Goal: Information Seeking & Learning: Check status

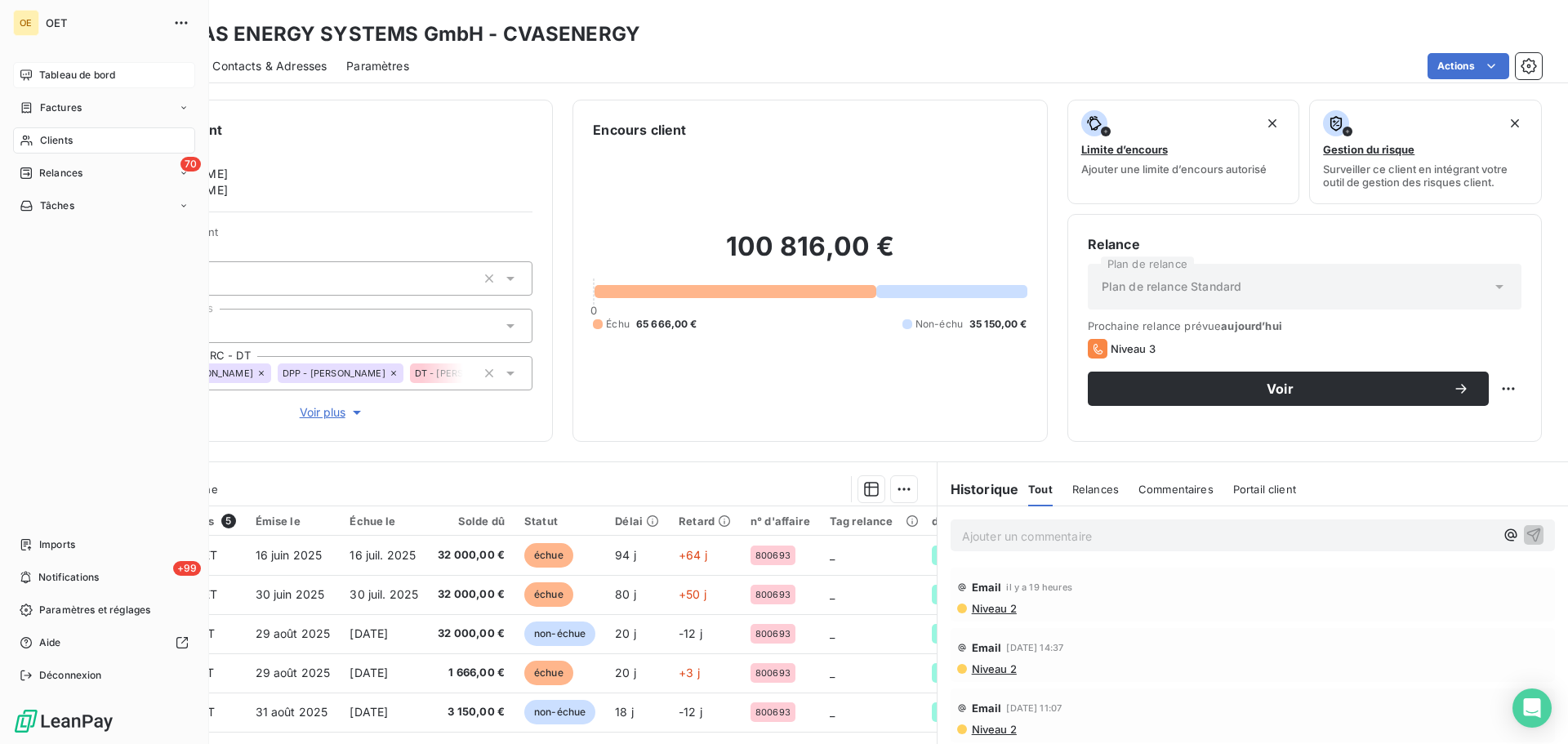
click at [79, 75] on span "Tableau de bord" at bounding box center [77, 74] width 76 height 15
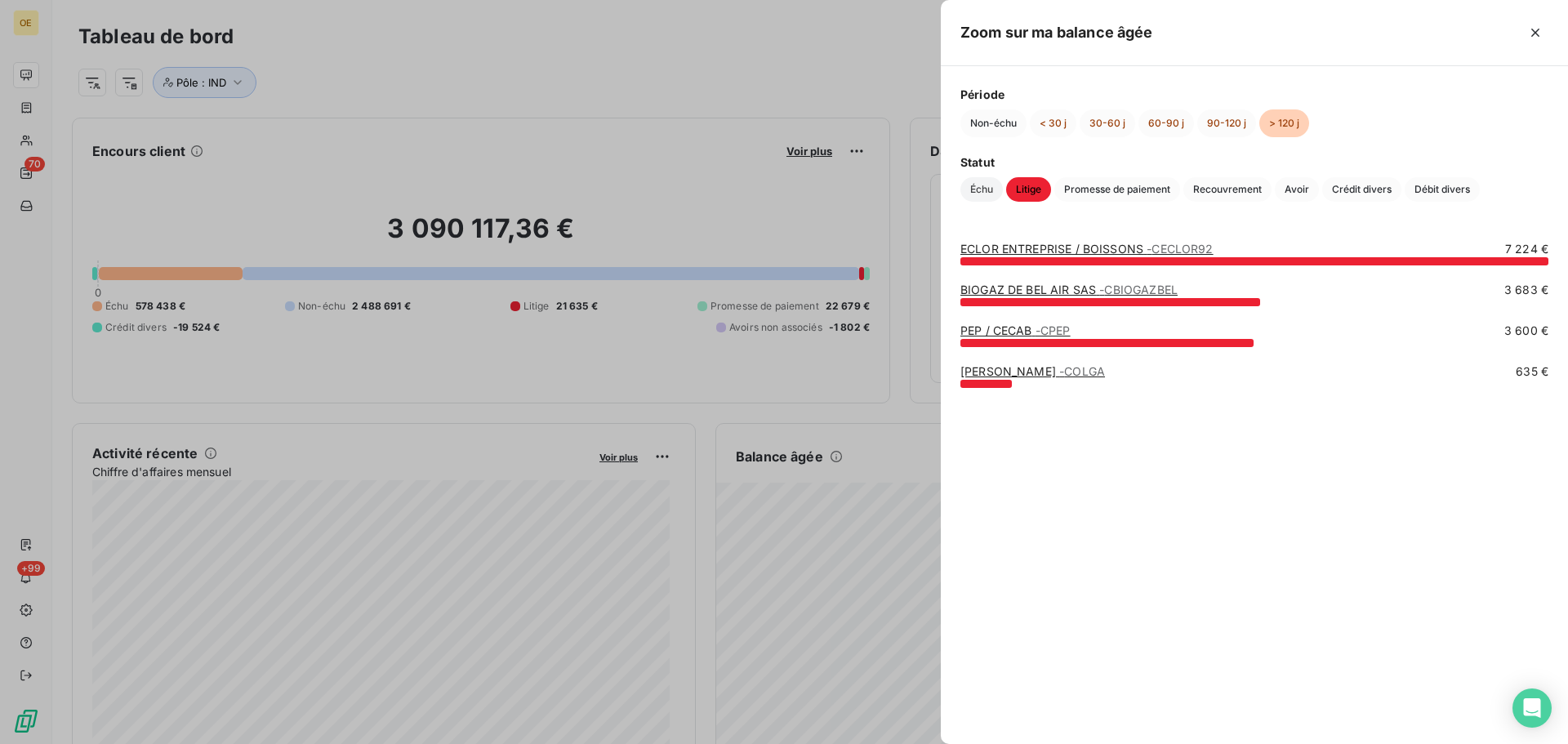
click at [982, 190] on span "Échu" at bounding box center [982, 189] width 43 height 25
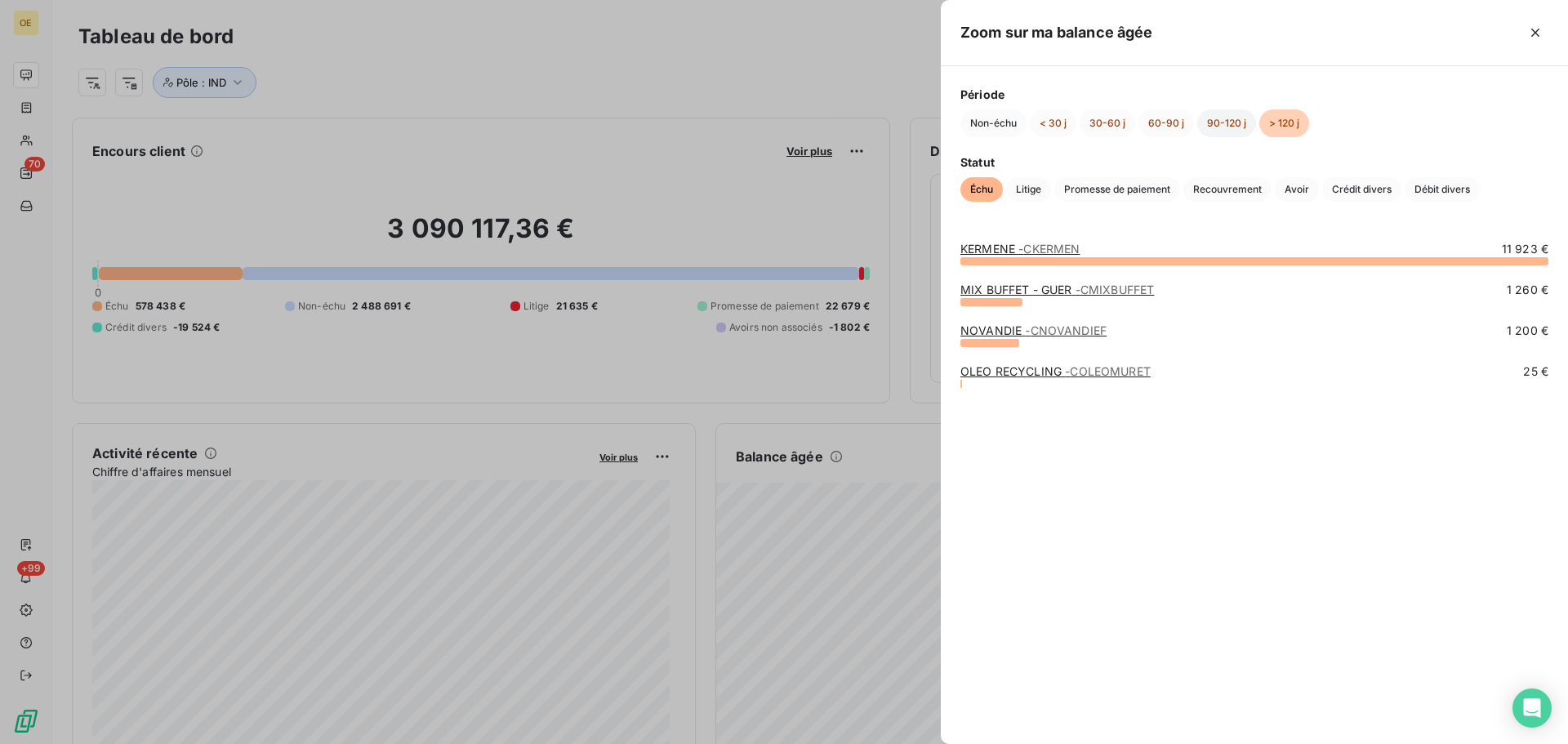
click at [1230, 126] on button "90-120 j" at bounding box center [1226, 123] width 59 height 27
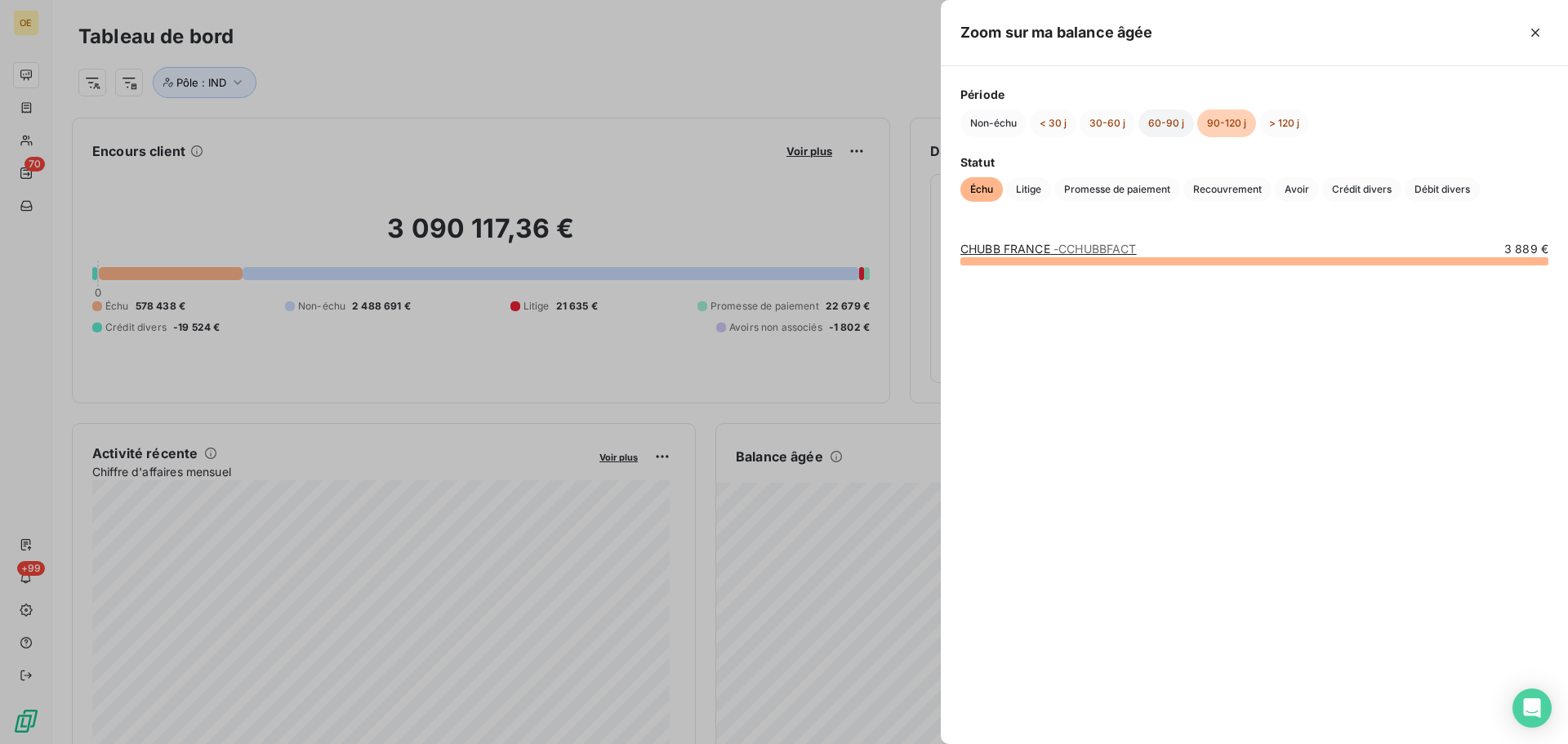
click at [1173, 124] on button "60-90 j" at bounding box center [1166, 123] width 56 height 27
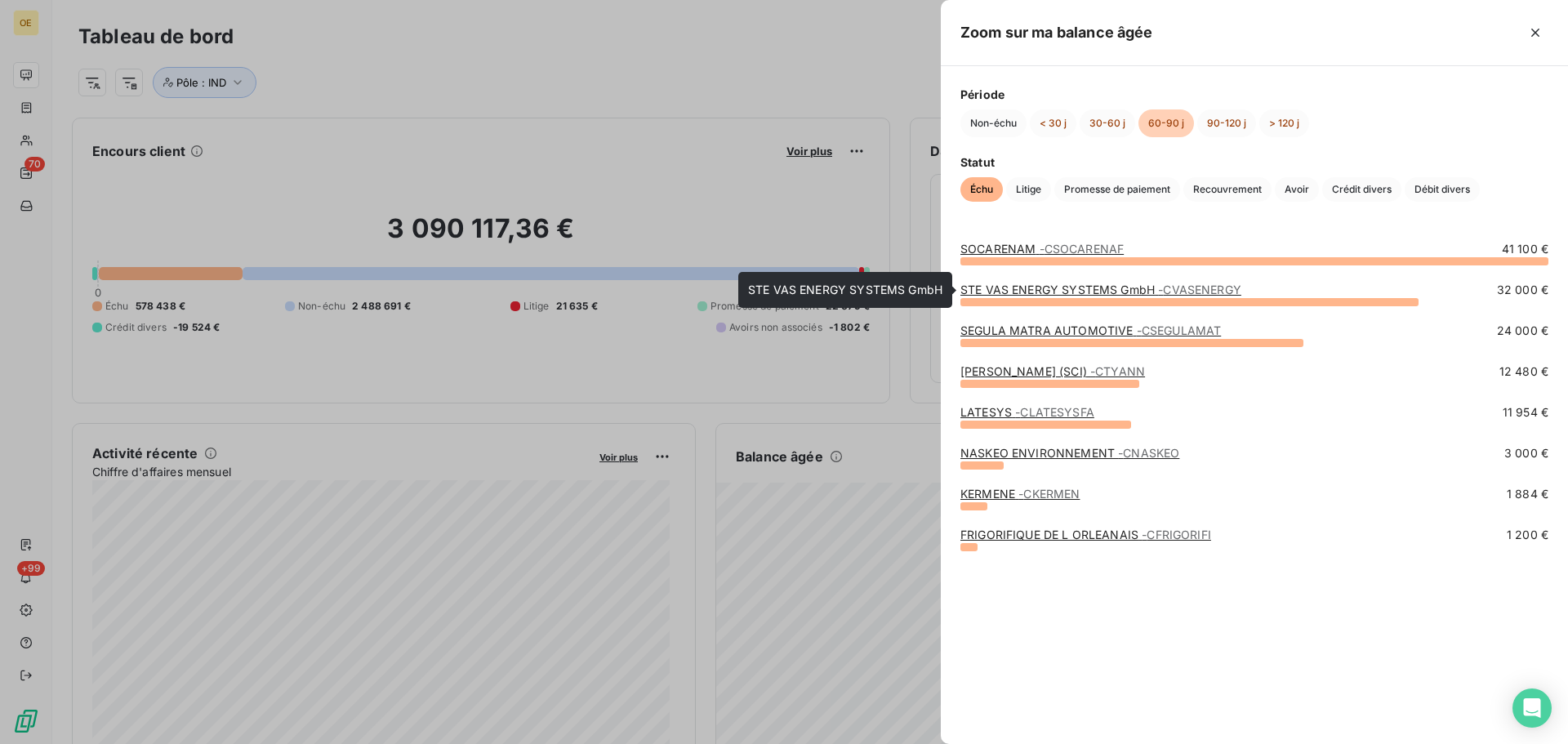
click at [1034, 292] on link "STE VAS ENERGY SYSTEMS GmbH - CVASENERGY" at bounding box center [1101, 290] width 281 height 14
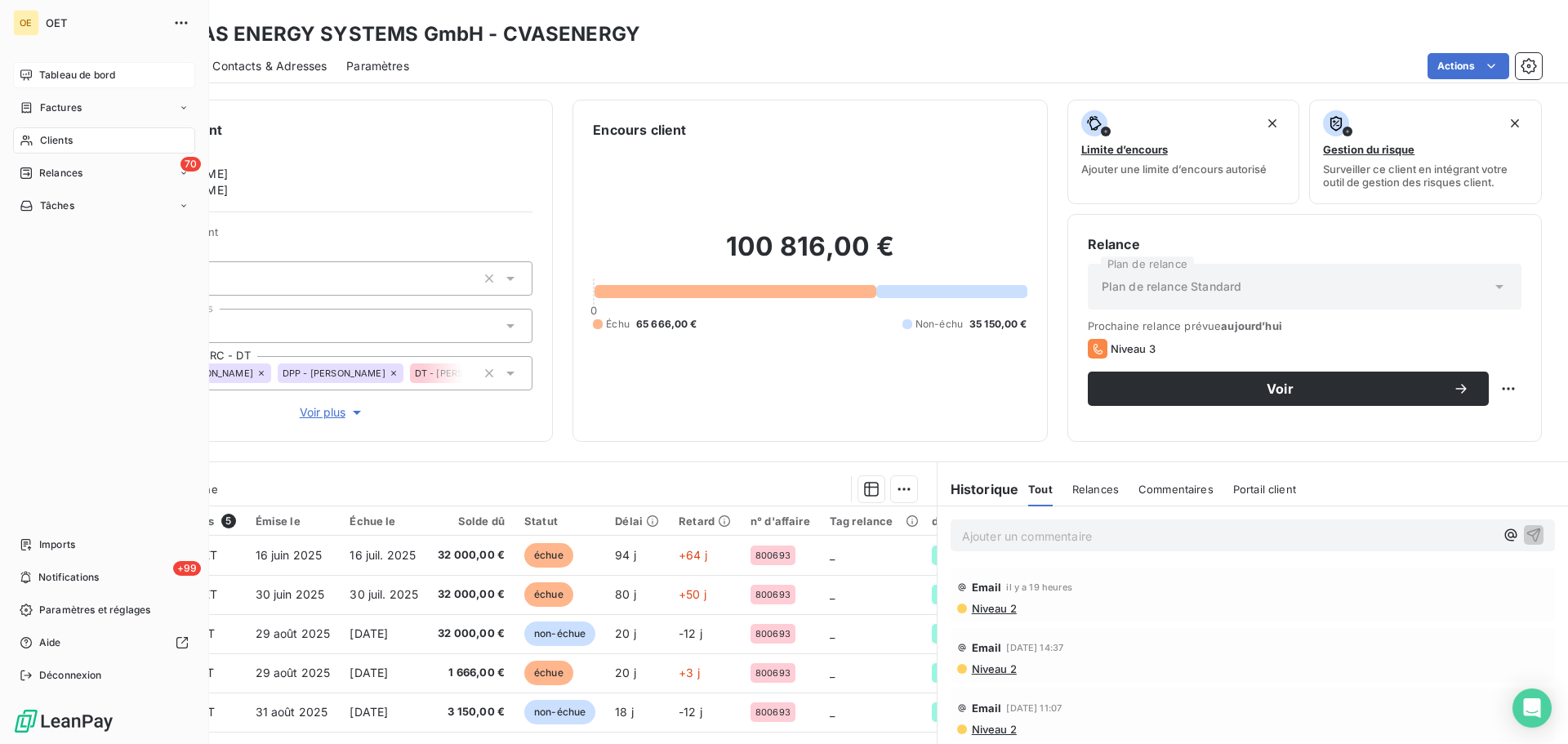
click at [73, 69] on span "Tableau de bord" at bounding box center [77, 74] width 76 height 15
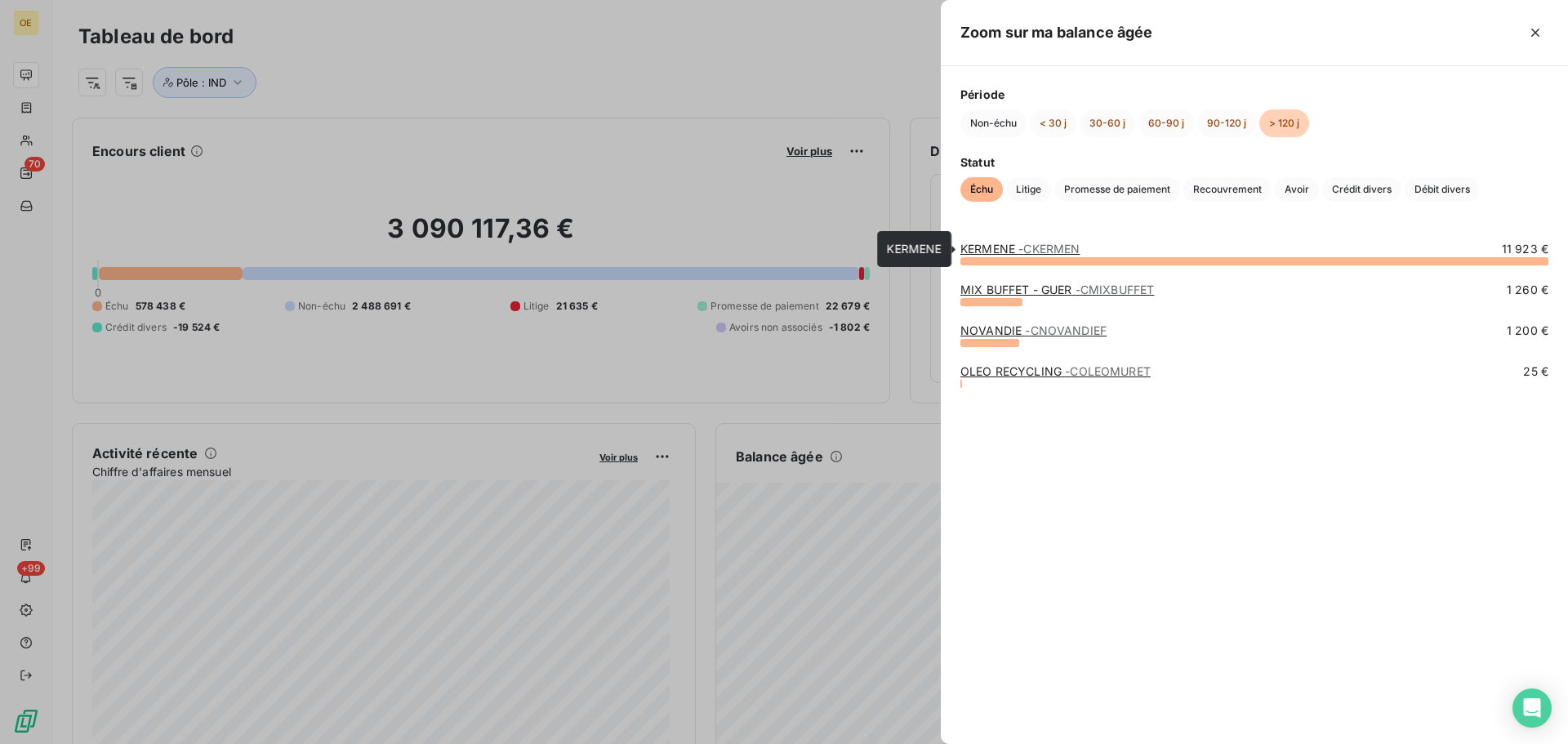
click at [1007, 251] on link "KERMENE - CKERMEN" at bounding box center [1020, 249] width 120 height 14
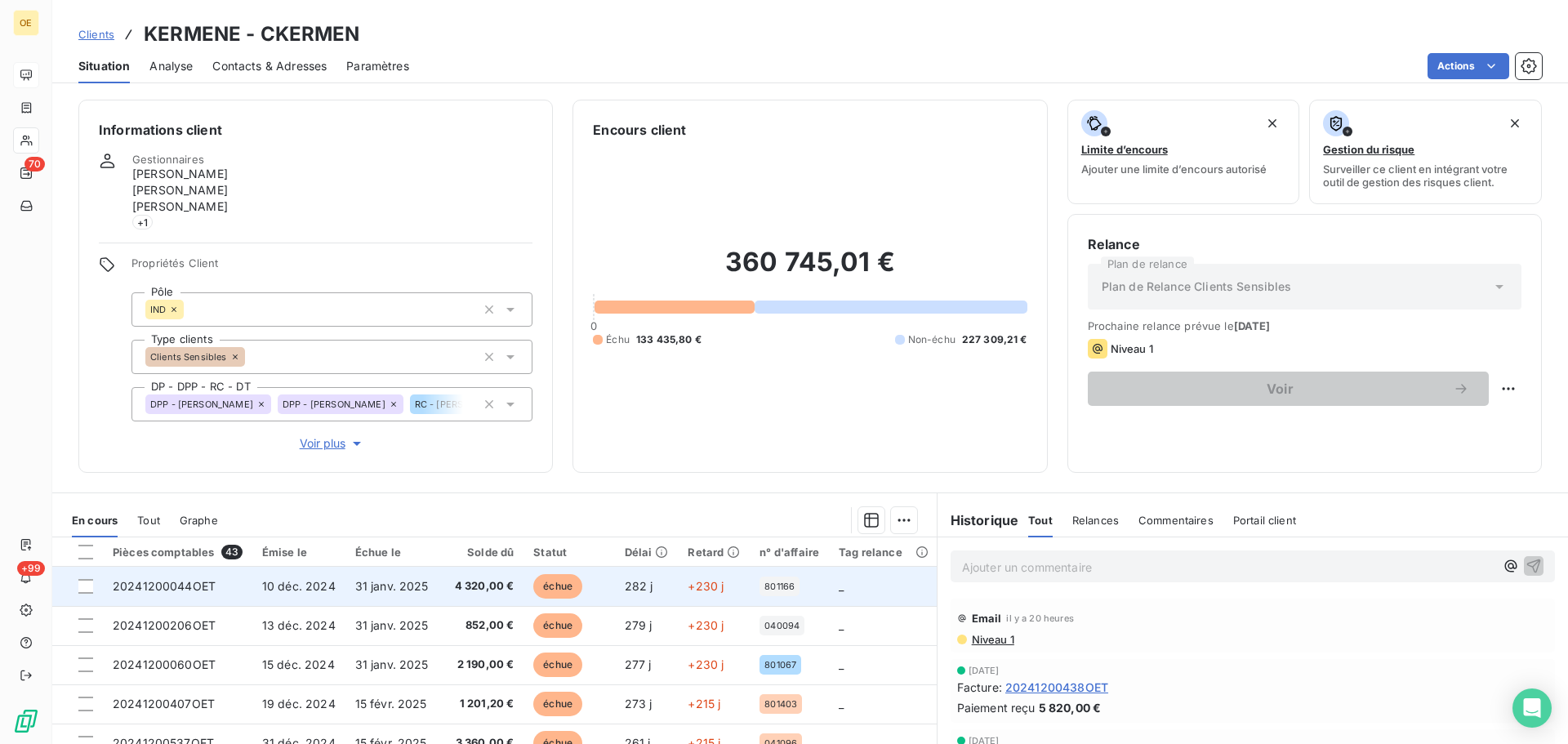
click at [428, 586] on td "31 janv. 2025" at bounding box center [391, 586] width 93 height 39
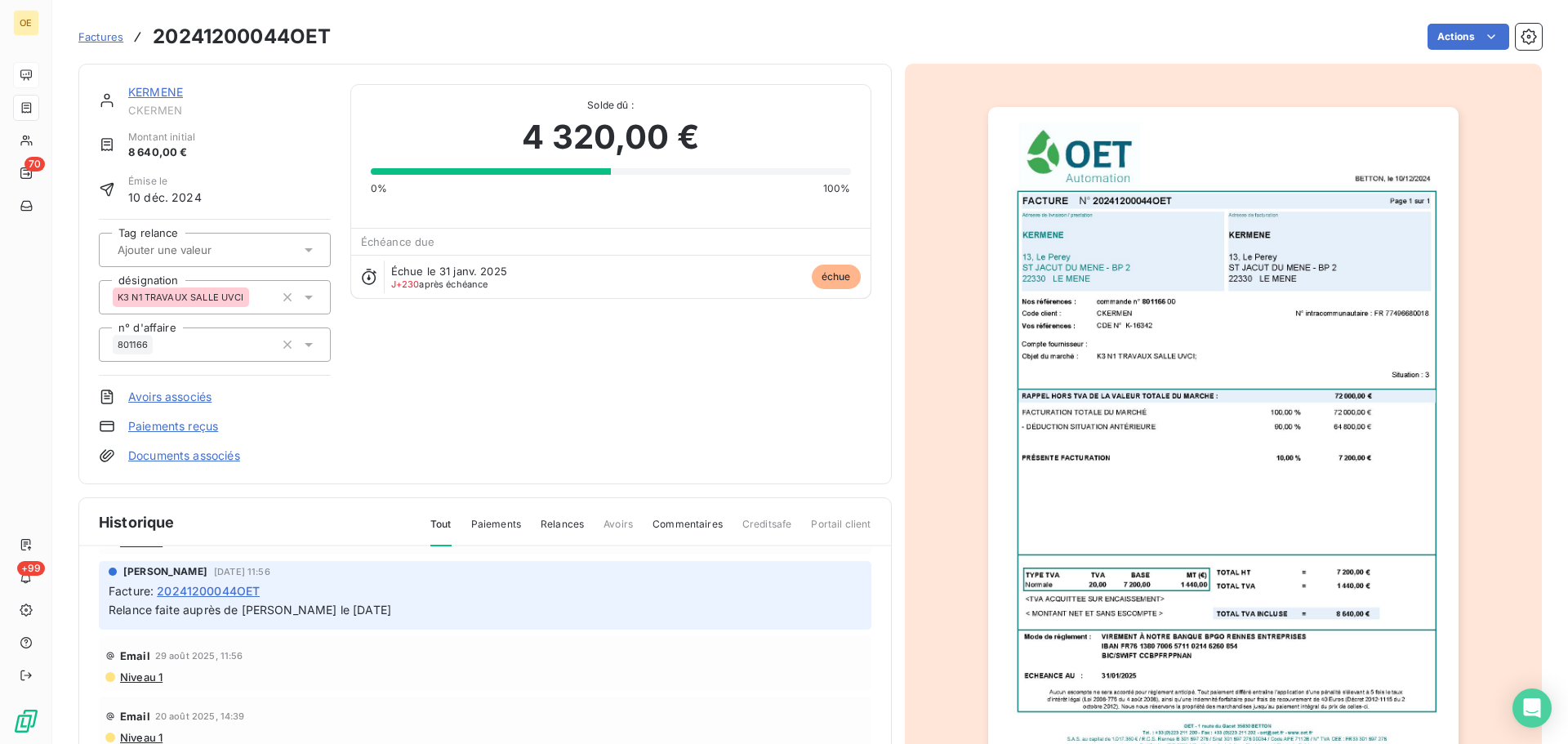
scroll to position [82, 0]
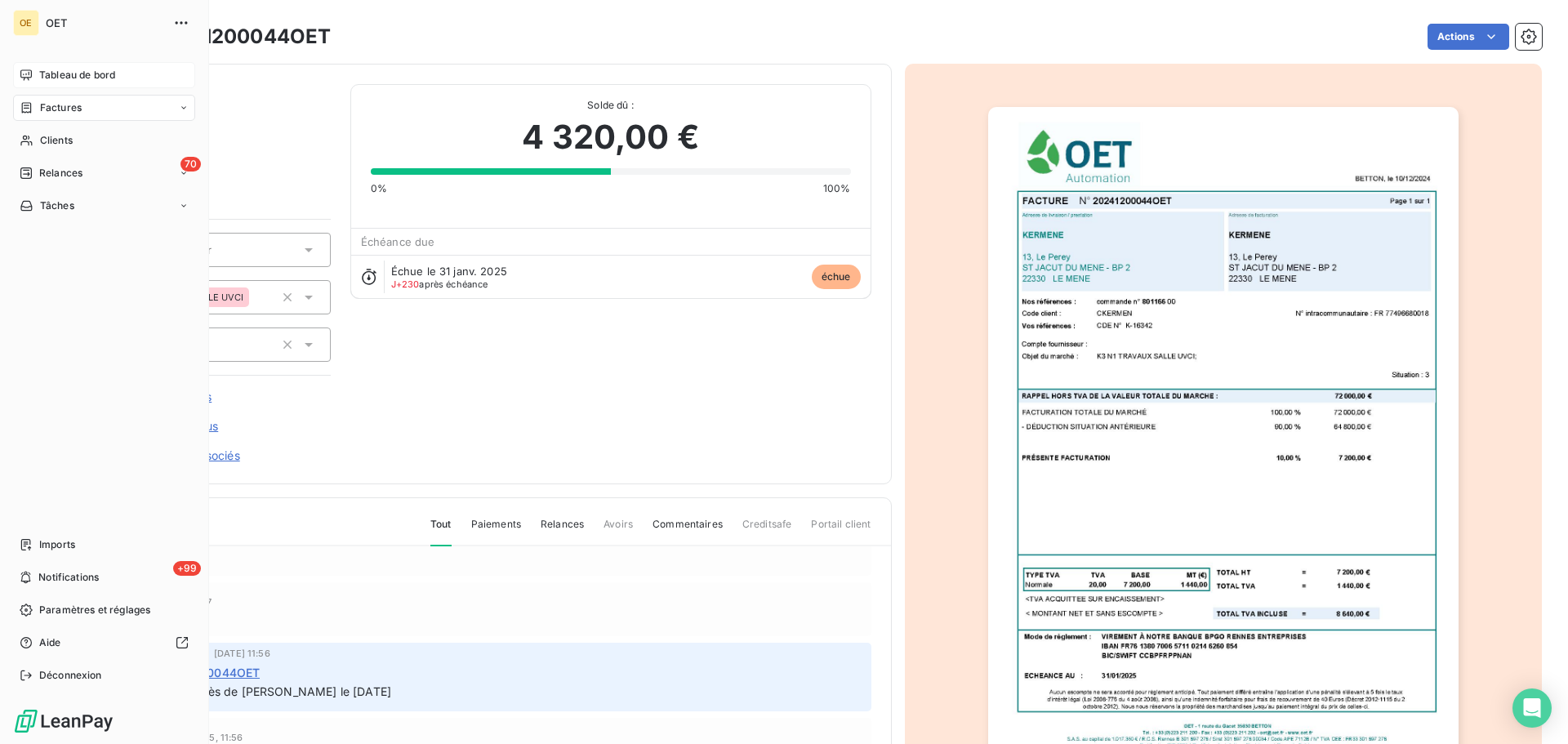
click at [68, 70] on span "Tableau de bord" at bounding box center [77, 74] width 76 height 15
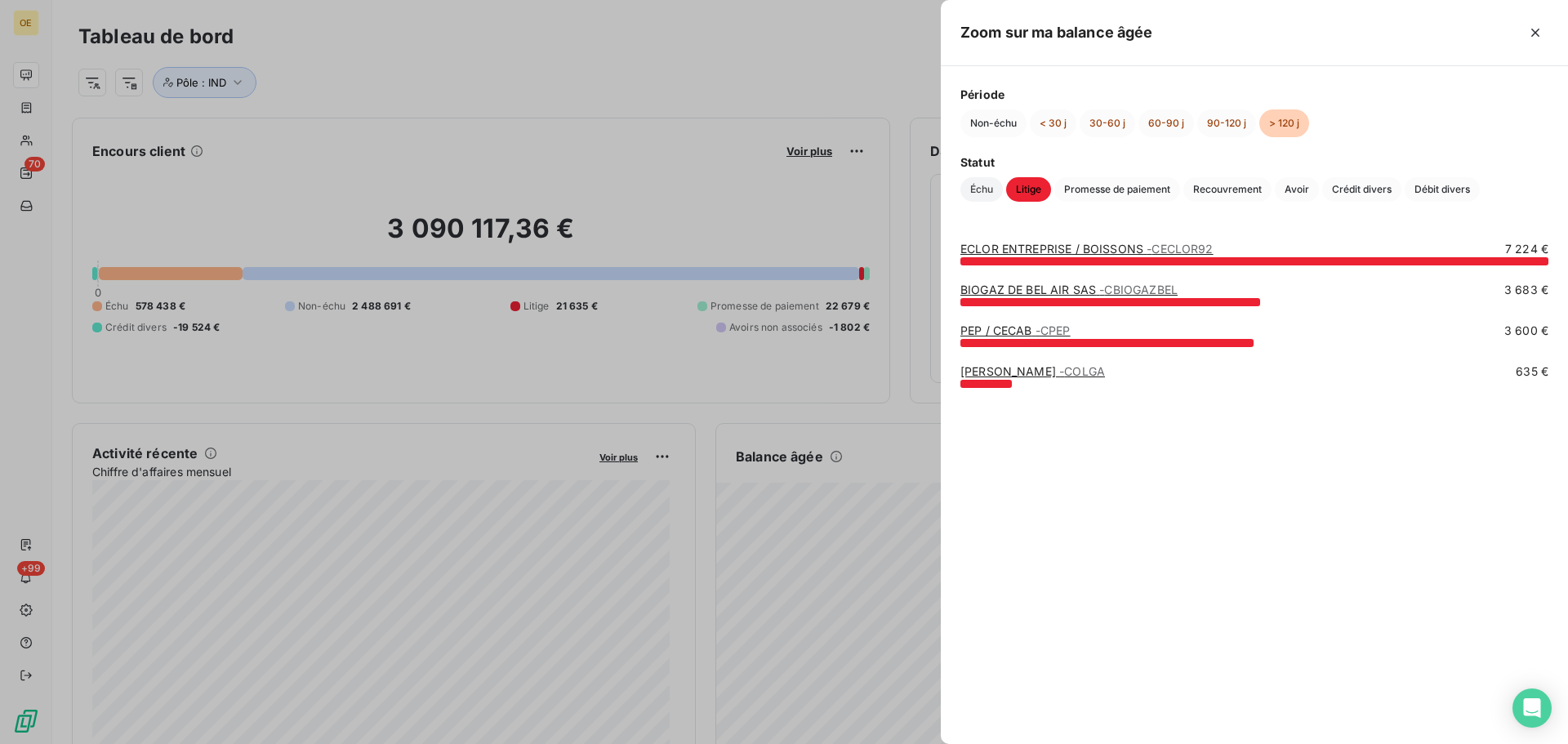
click at [977, 195] on span "Échu" at bounding box center [982, 189] width 43 height 25
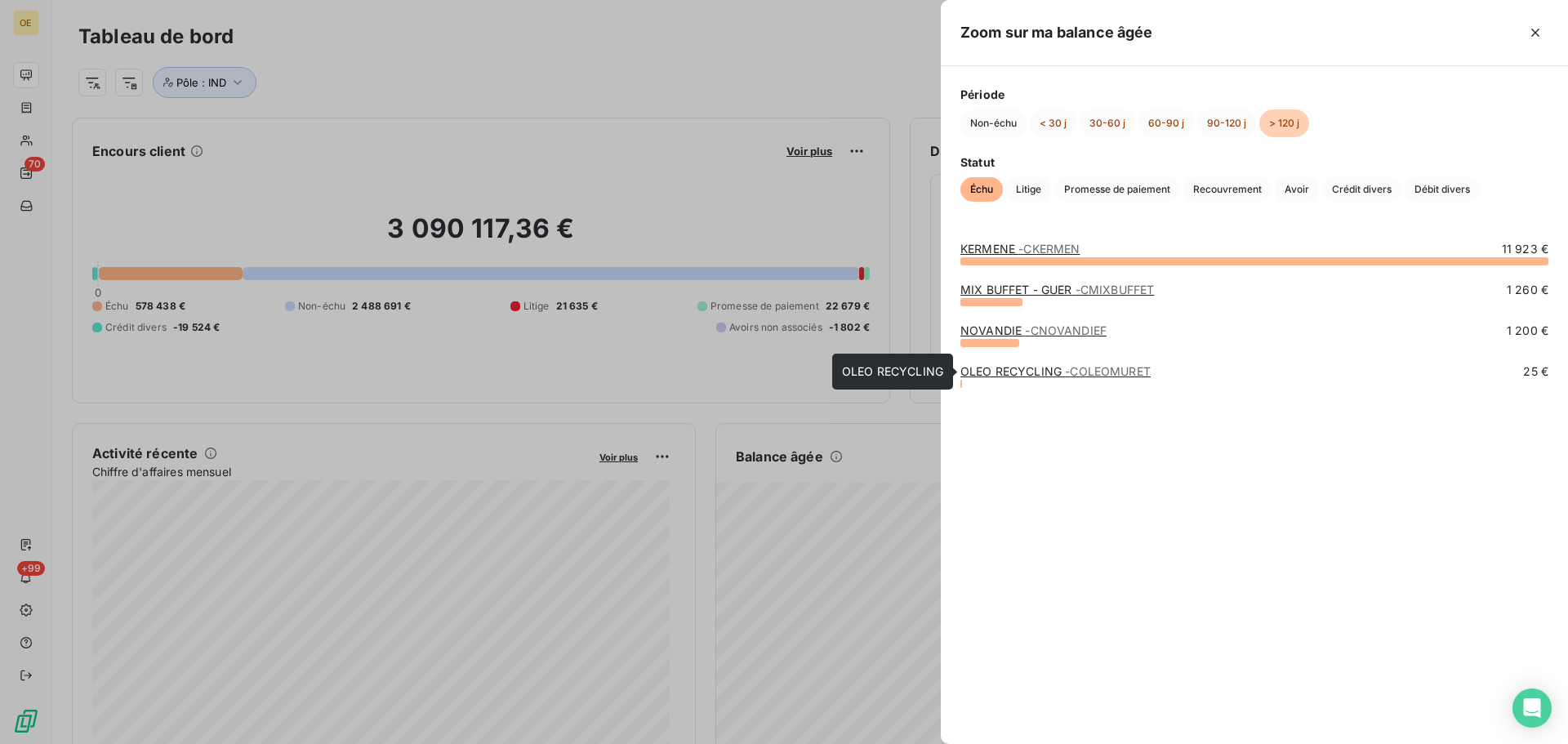
click at [1045, 370] on link "OLEO RECYCLING - COLEOMURET" at bounding box center [1055, 371] width 191 height 14
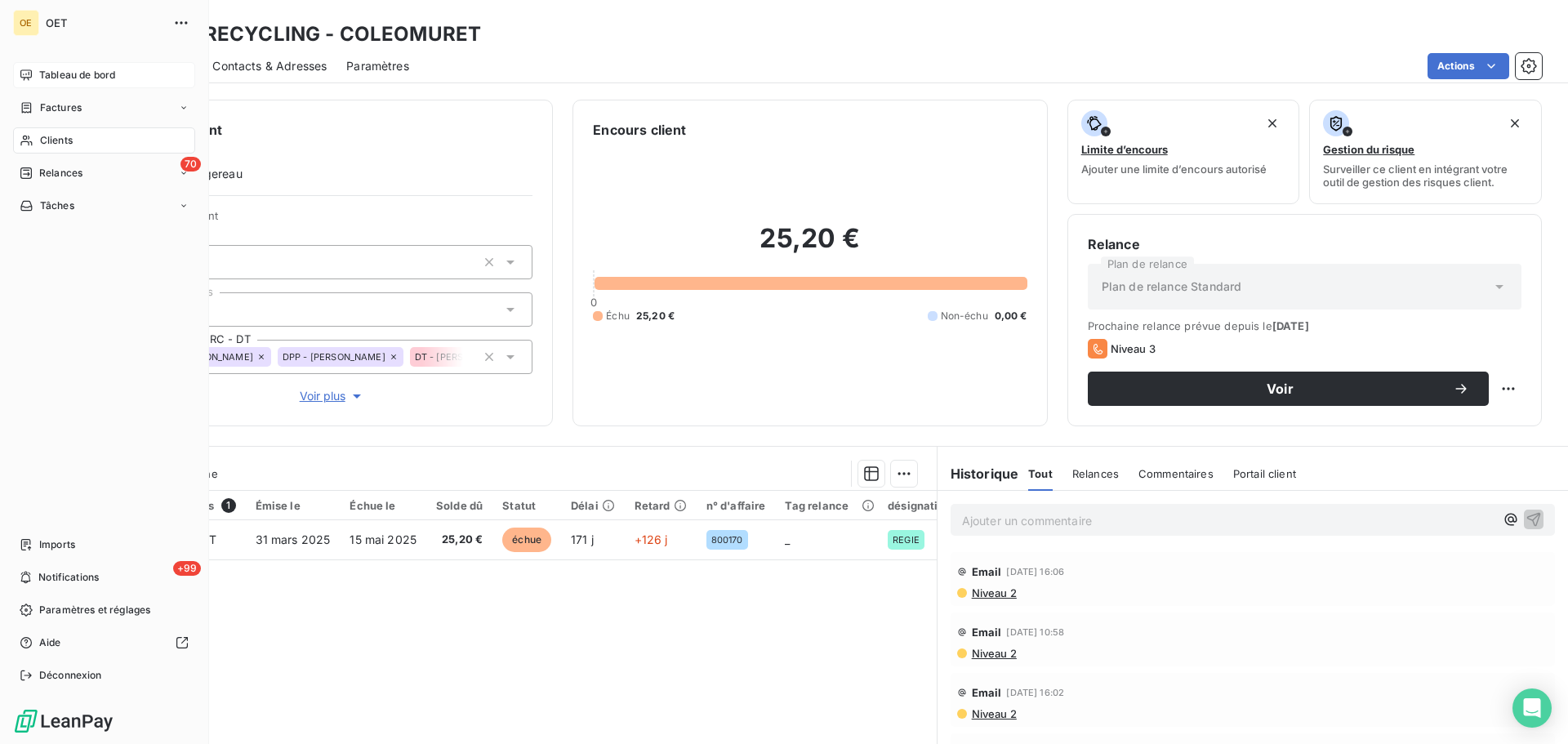
click at [56, 70] on span "Tableau de bord" at bounding box center [77, 74] width 76 height 15
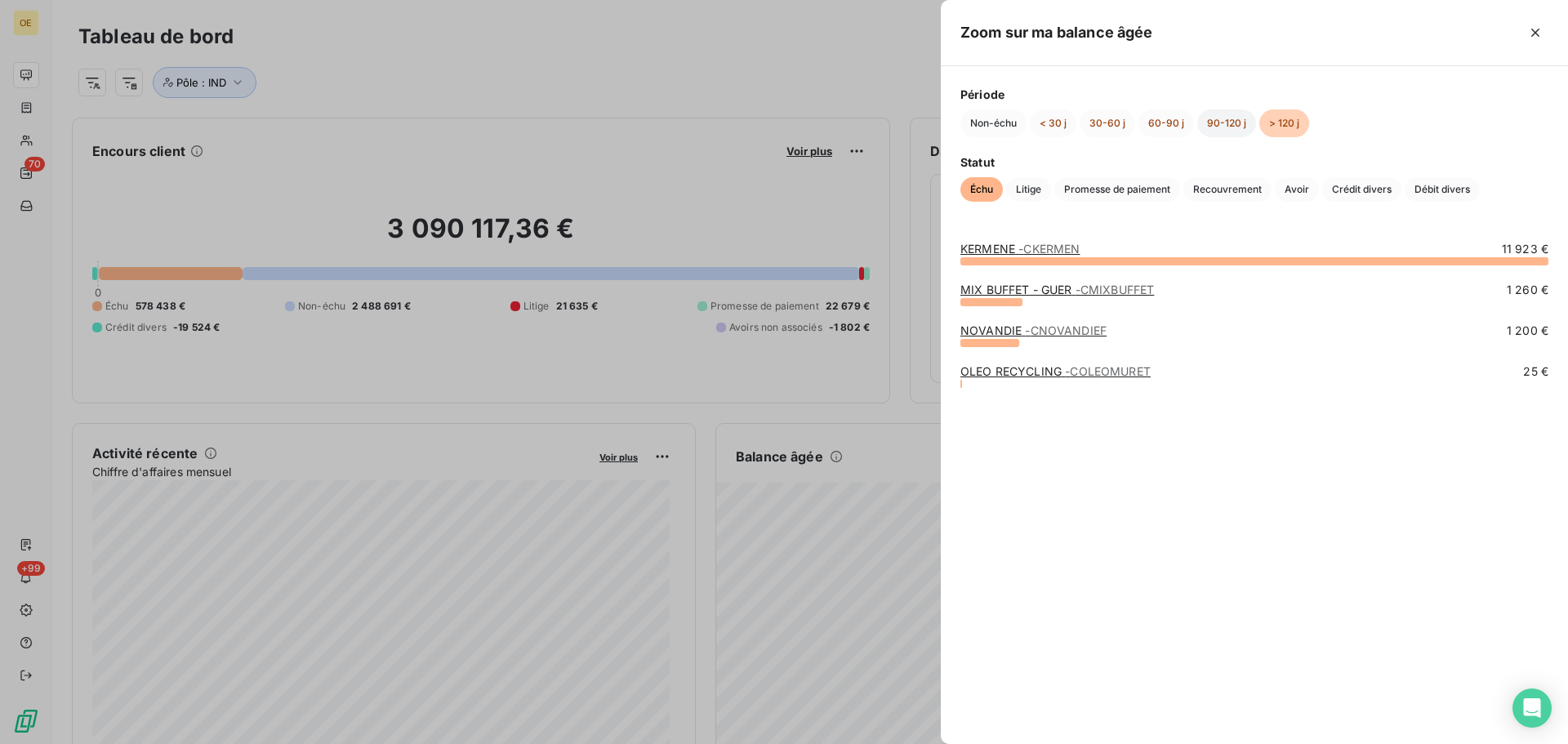
click at [1226, 124] on button "90-120 j" at bounding box center [1226, 123] width 59 height 27
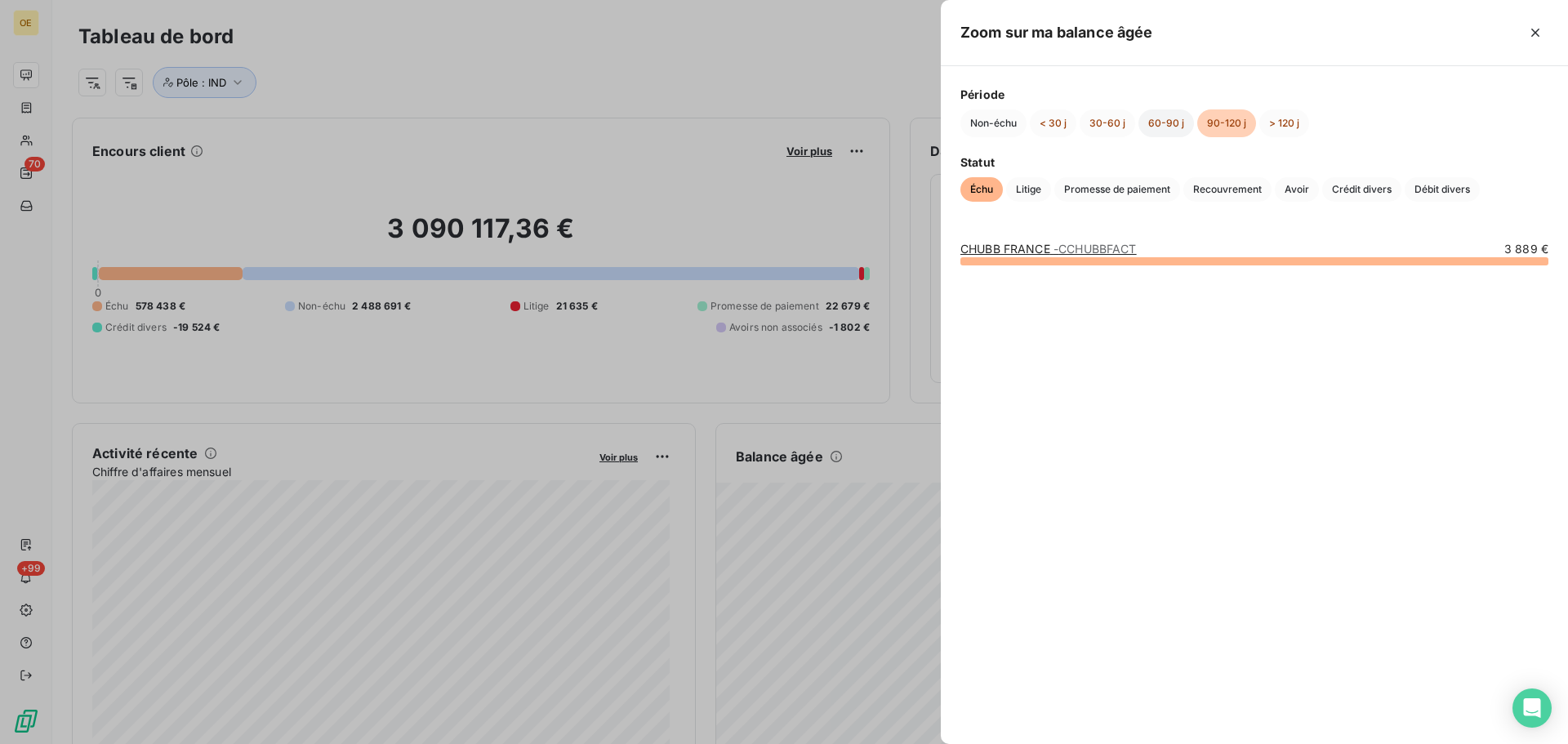
click at [1153, 126] on button "60-90 j" at bounding box center [1166, 123] width 56 height 27
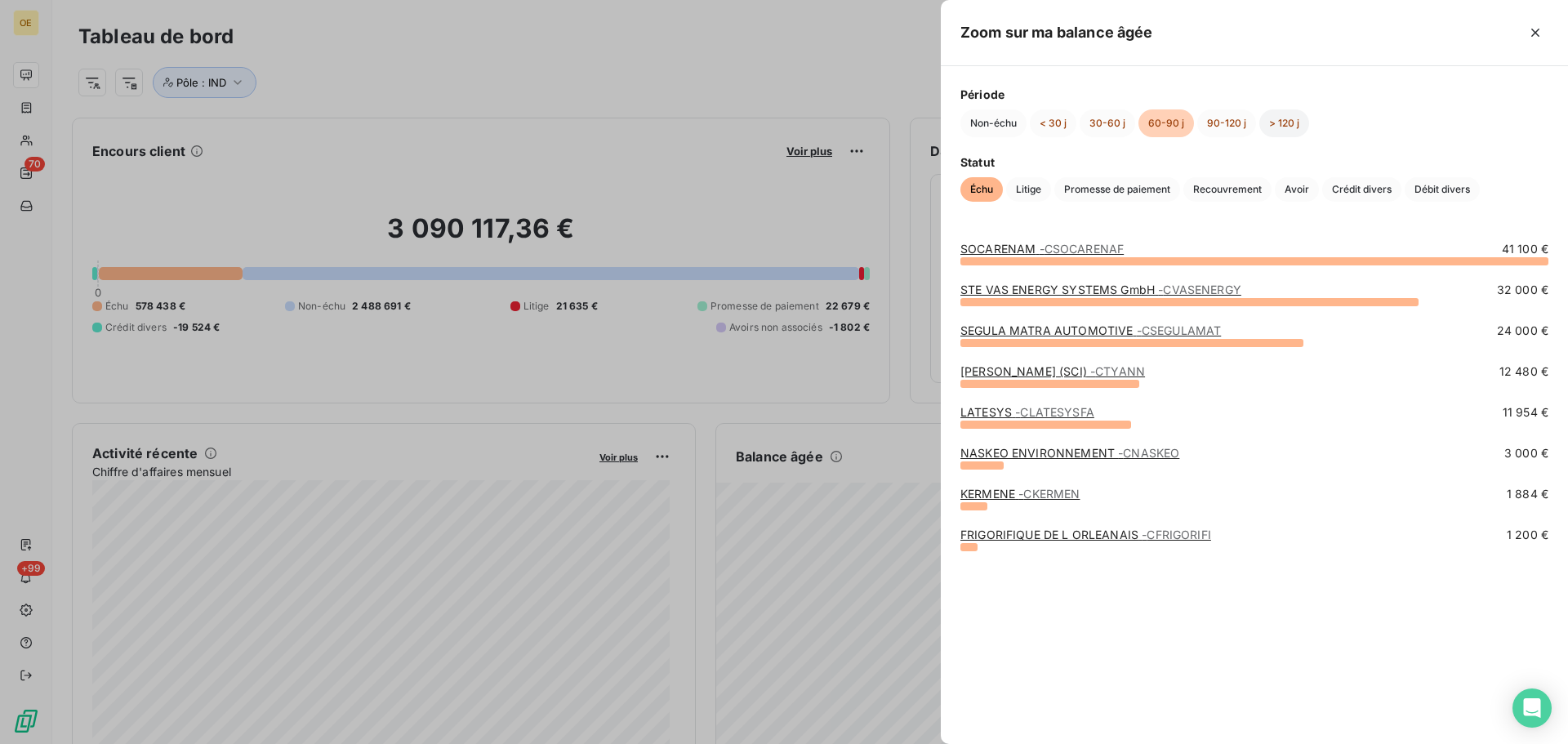
click at [1282, 122] on button "> 120 j" at bounding box center [1284, 123] width 50 height 27
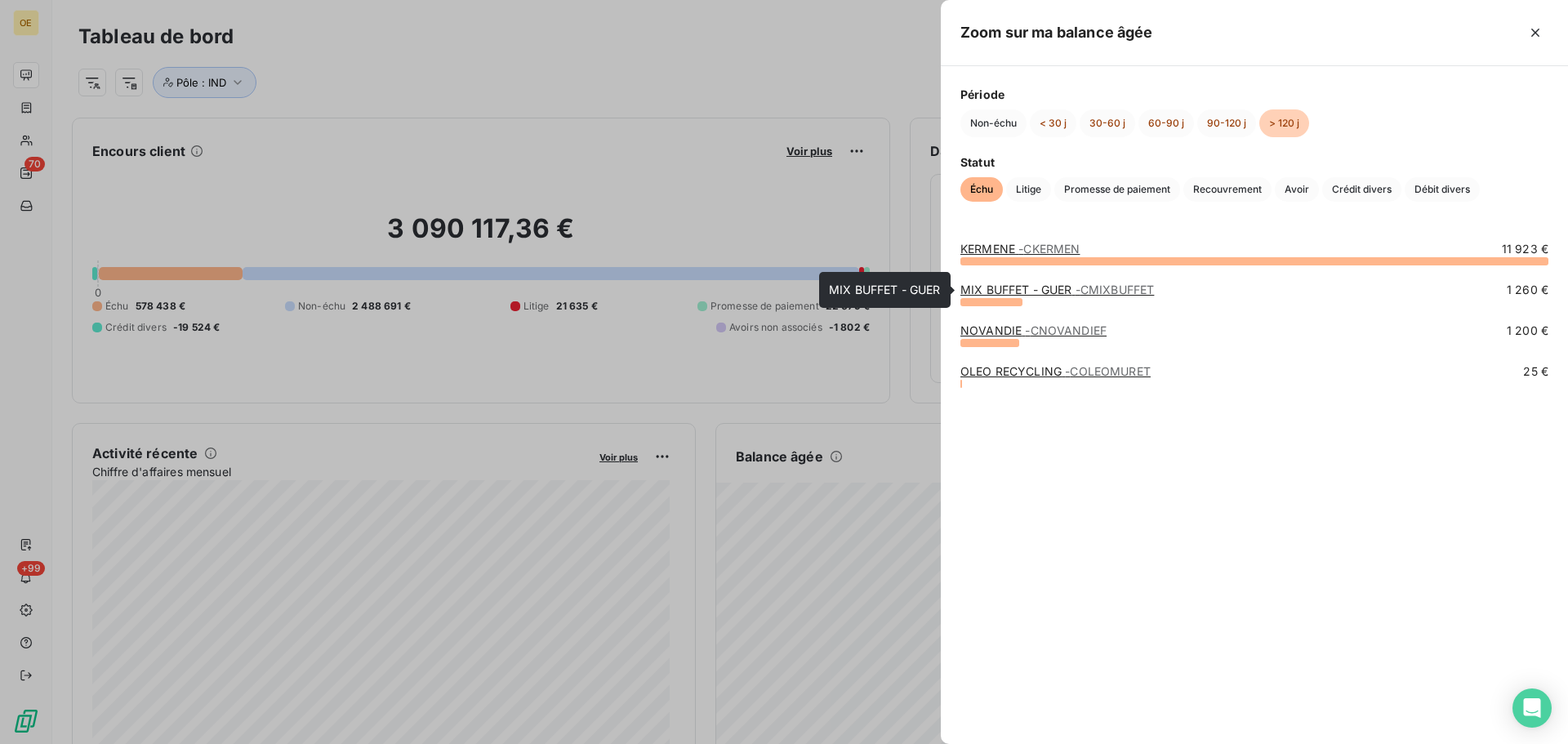
click at [1061, 290] on link "MIX BUFFET - GUER - CMIXBUFFET" at bounding box center [1057, 290] width 194 height 14
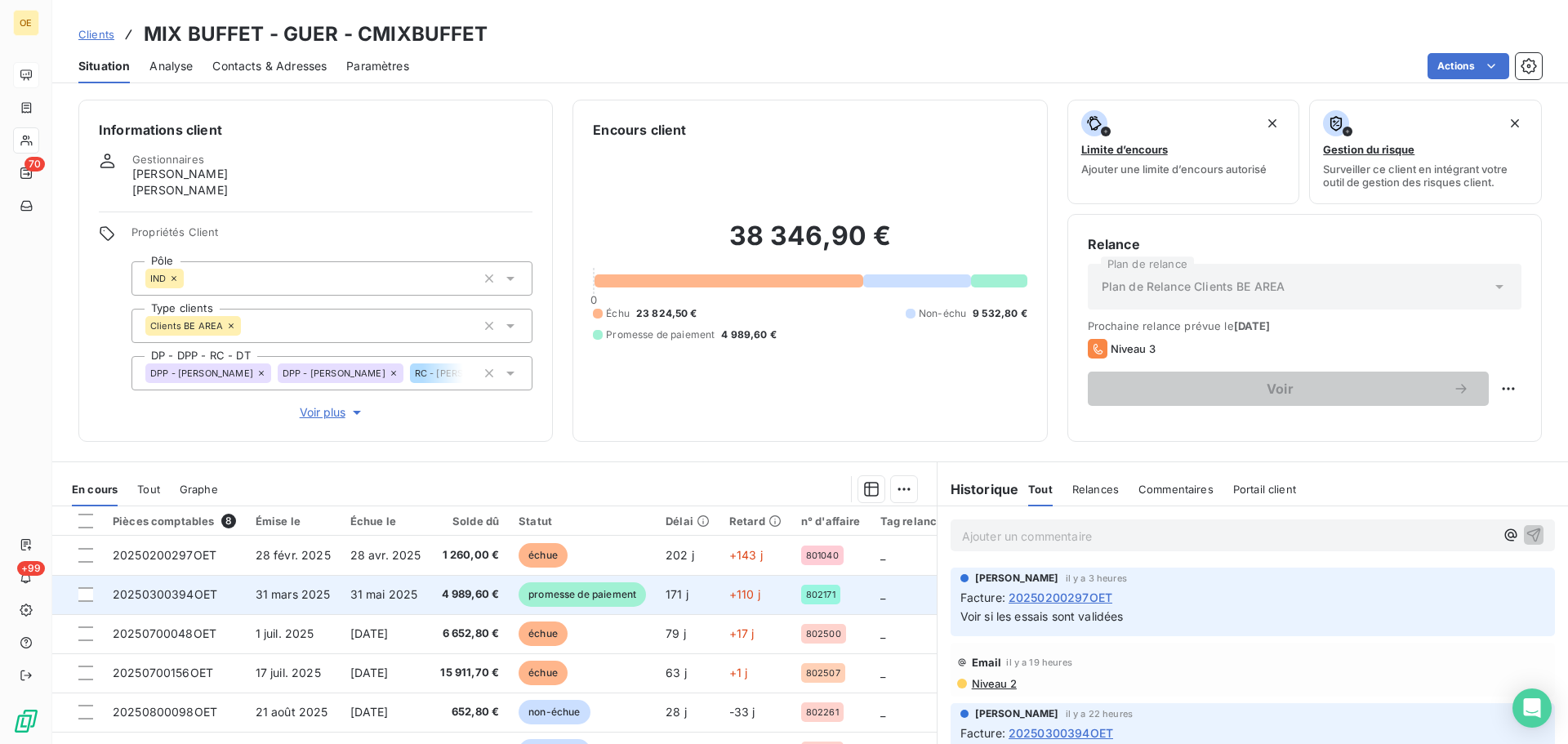
click at [442, 590] on span "4 989,60 €" at bounding box center [469, 594] width 59 height 16
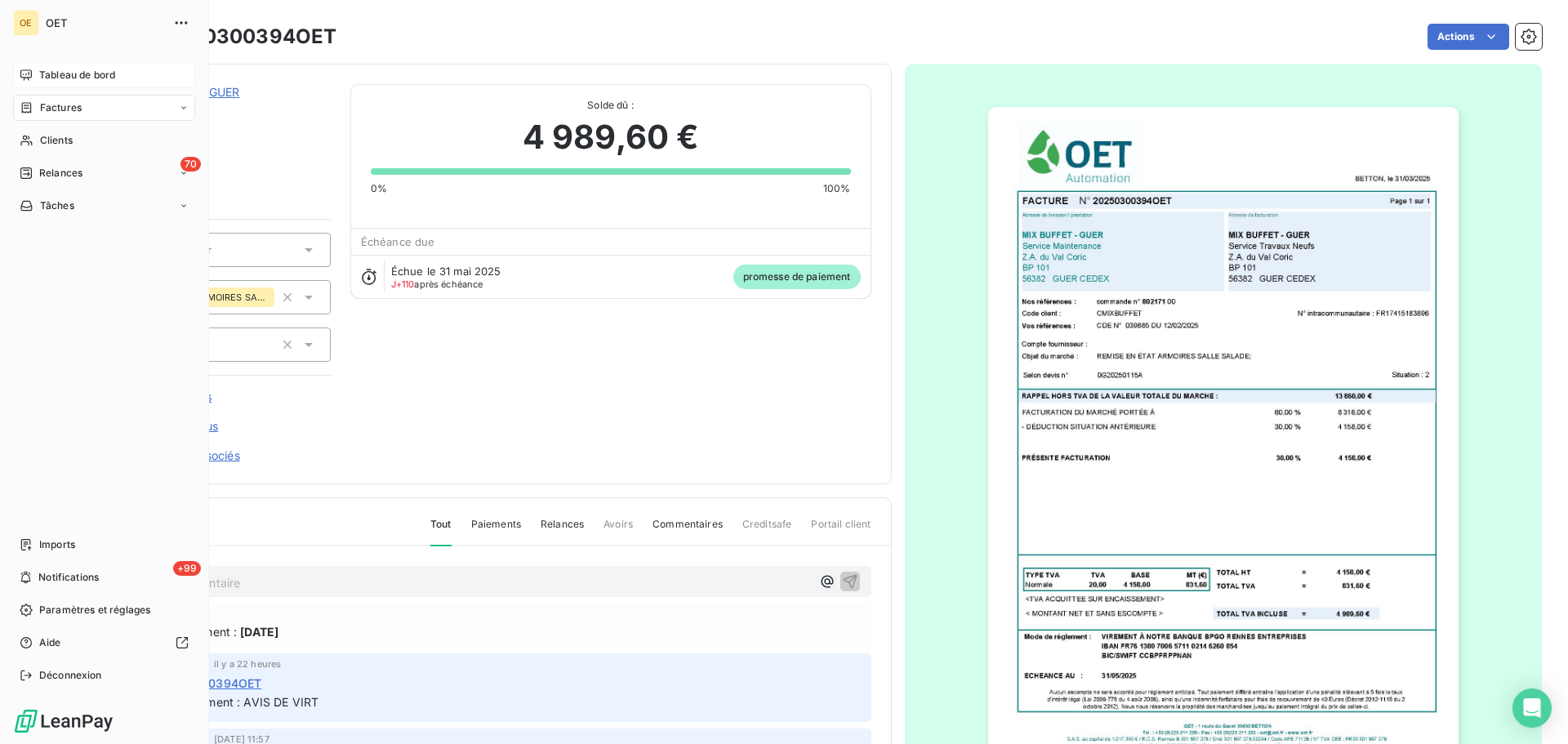
click at [69, 73] on span "Tableau de bord" at bounding box center [77, 74] width 76 height 15
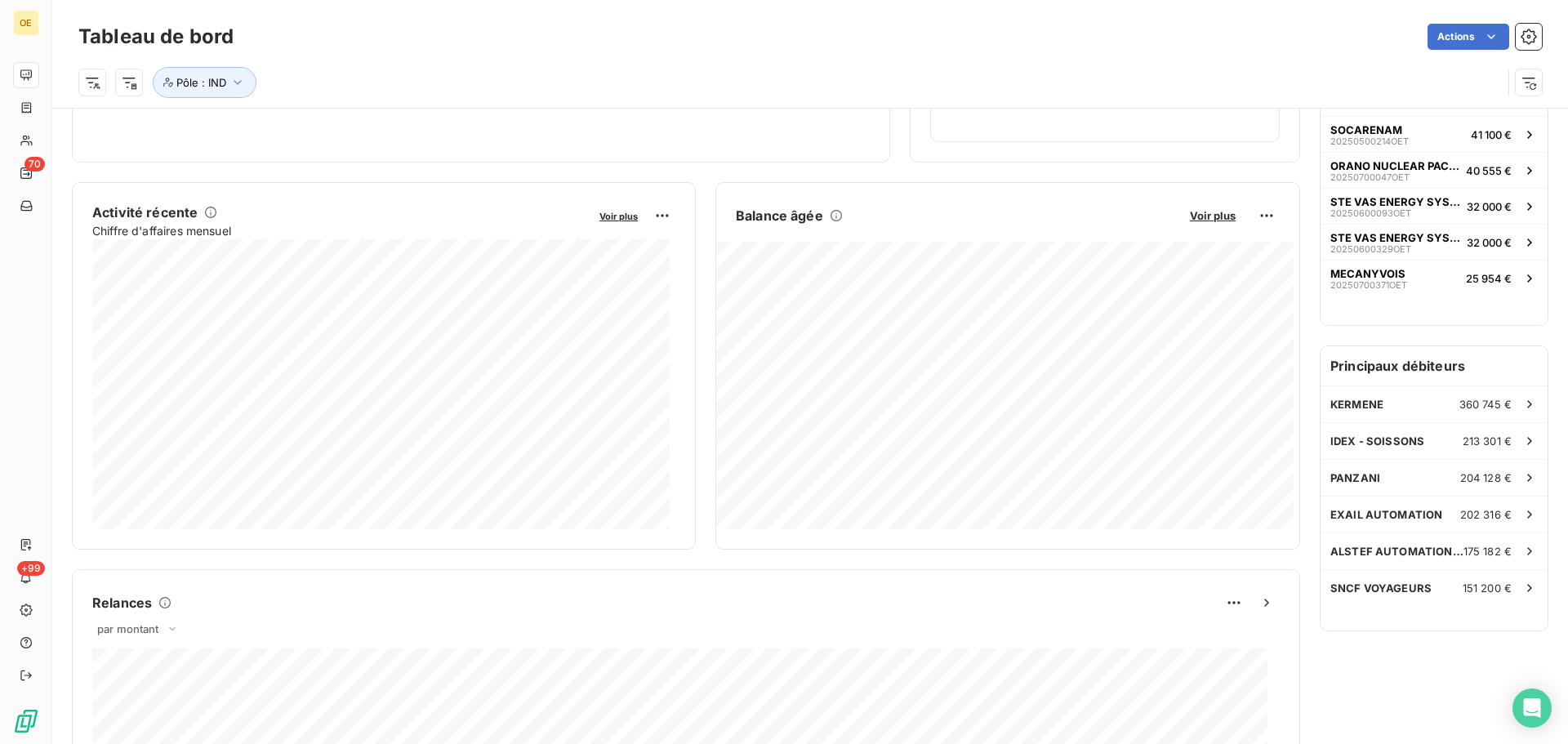
scroll to position [164, 0]
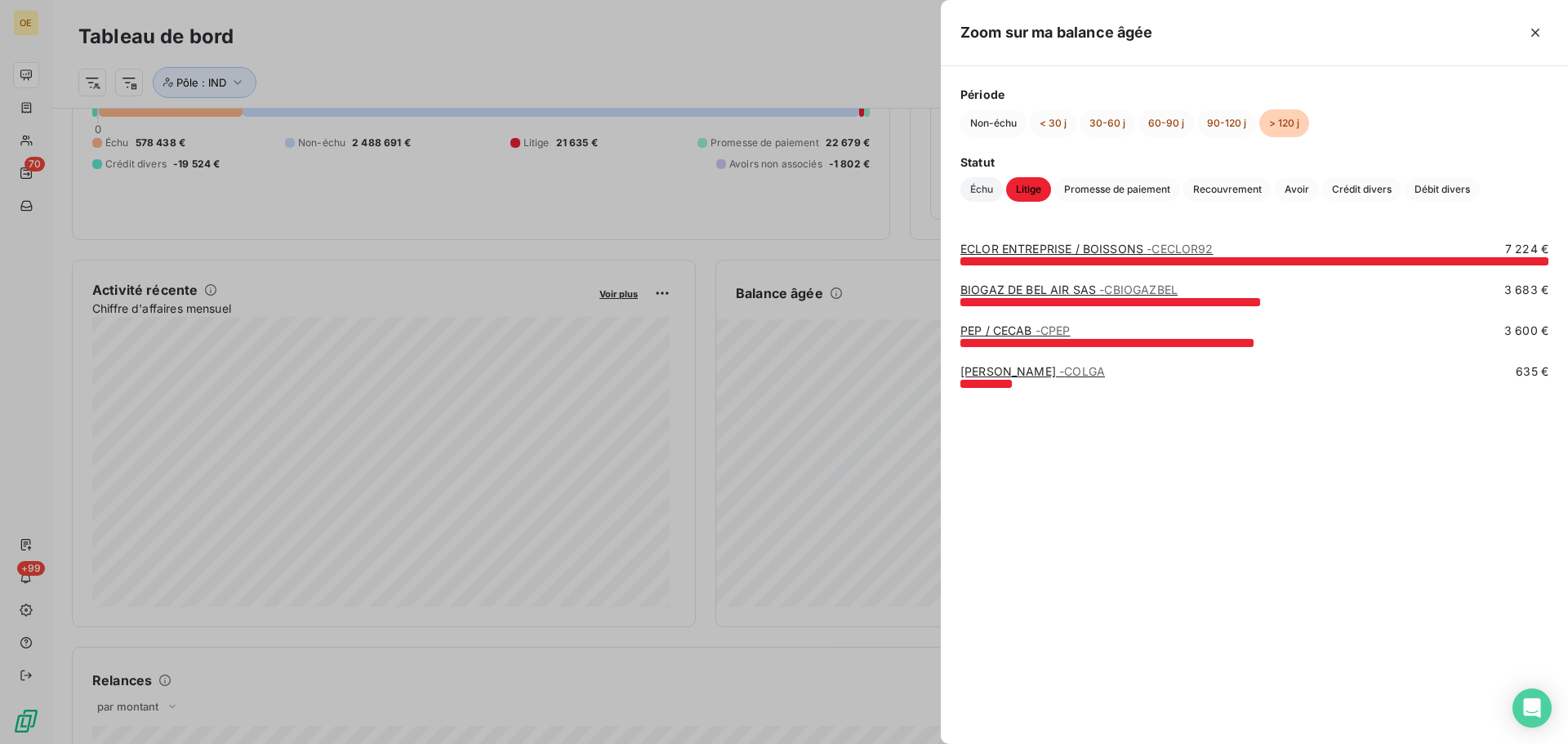
click at [977, 193] on span "Échu" at bounding box center [982, 189] width 43 height 25
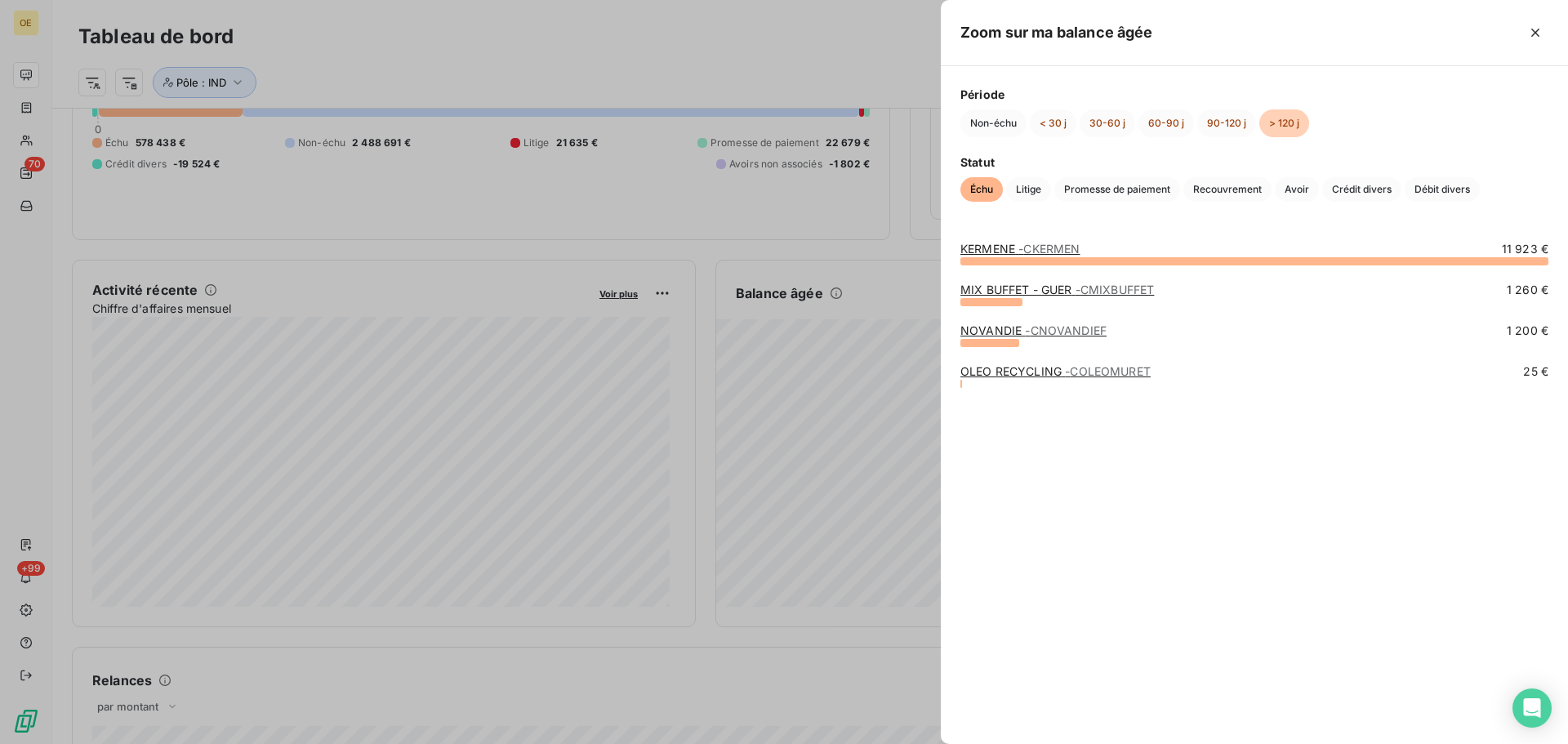
click at [1020, 287] on link "MIX BUFFET - GUER - CMIXBUFFET" at bounding box center [1057, 290] width 194 height 14
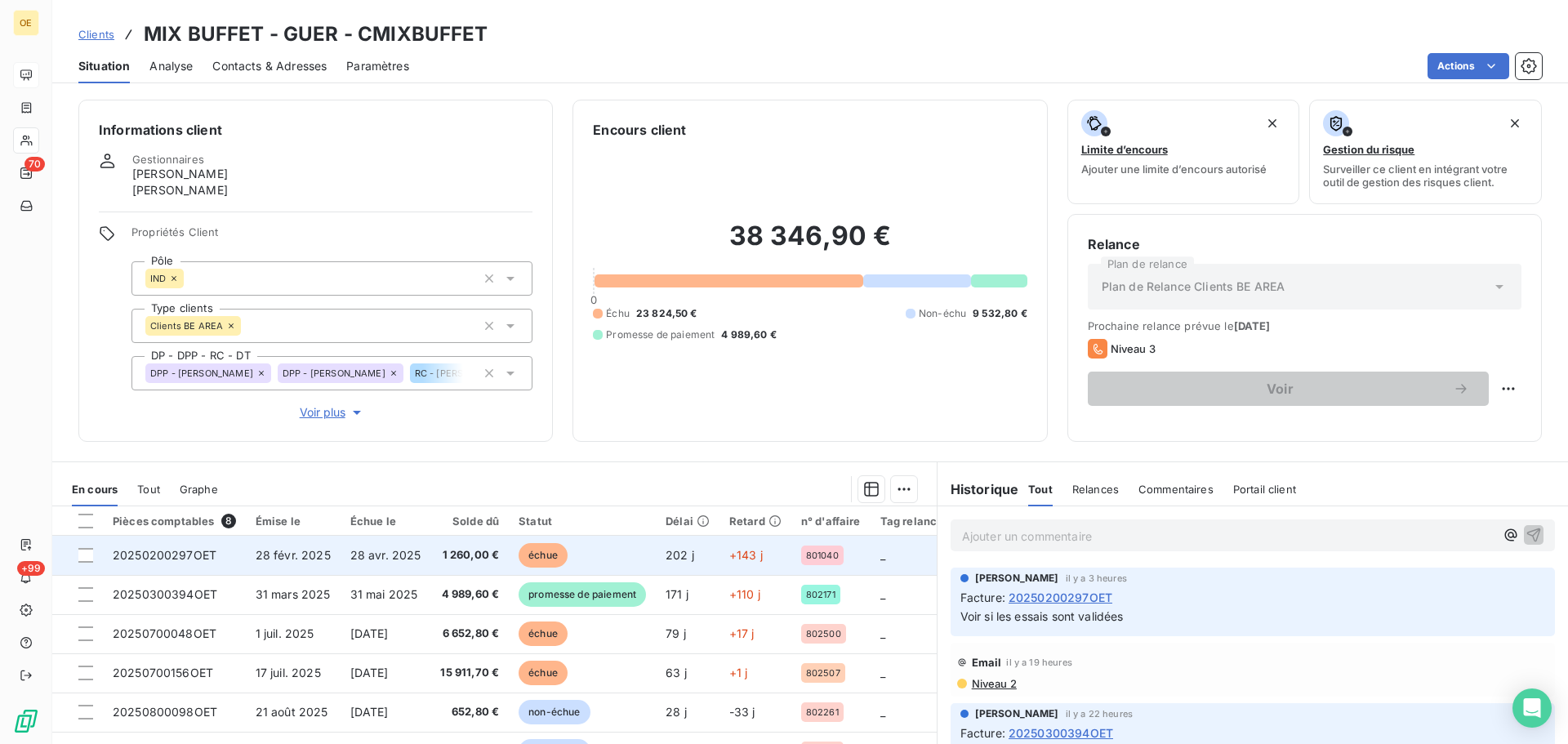
click at [406, 548] on span "28 avr. 2025" at bounding box center [385, 554] width 71 height 14
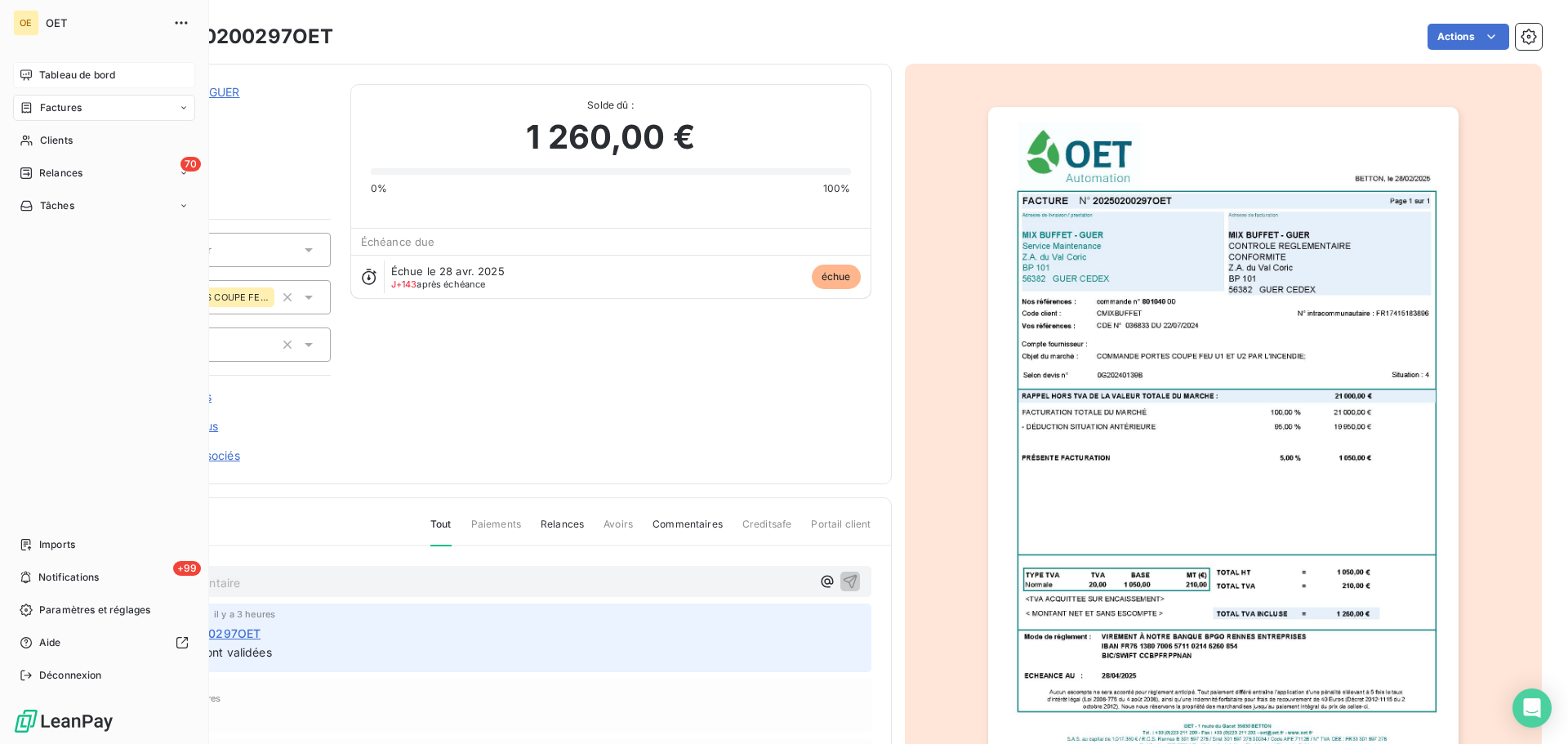
click at [51, 72] on span "Tableau de bord" at bounding box center [77, 74] width 76 height 15
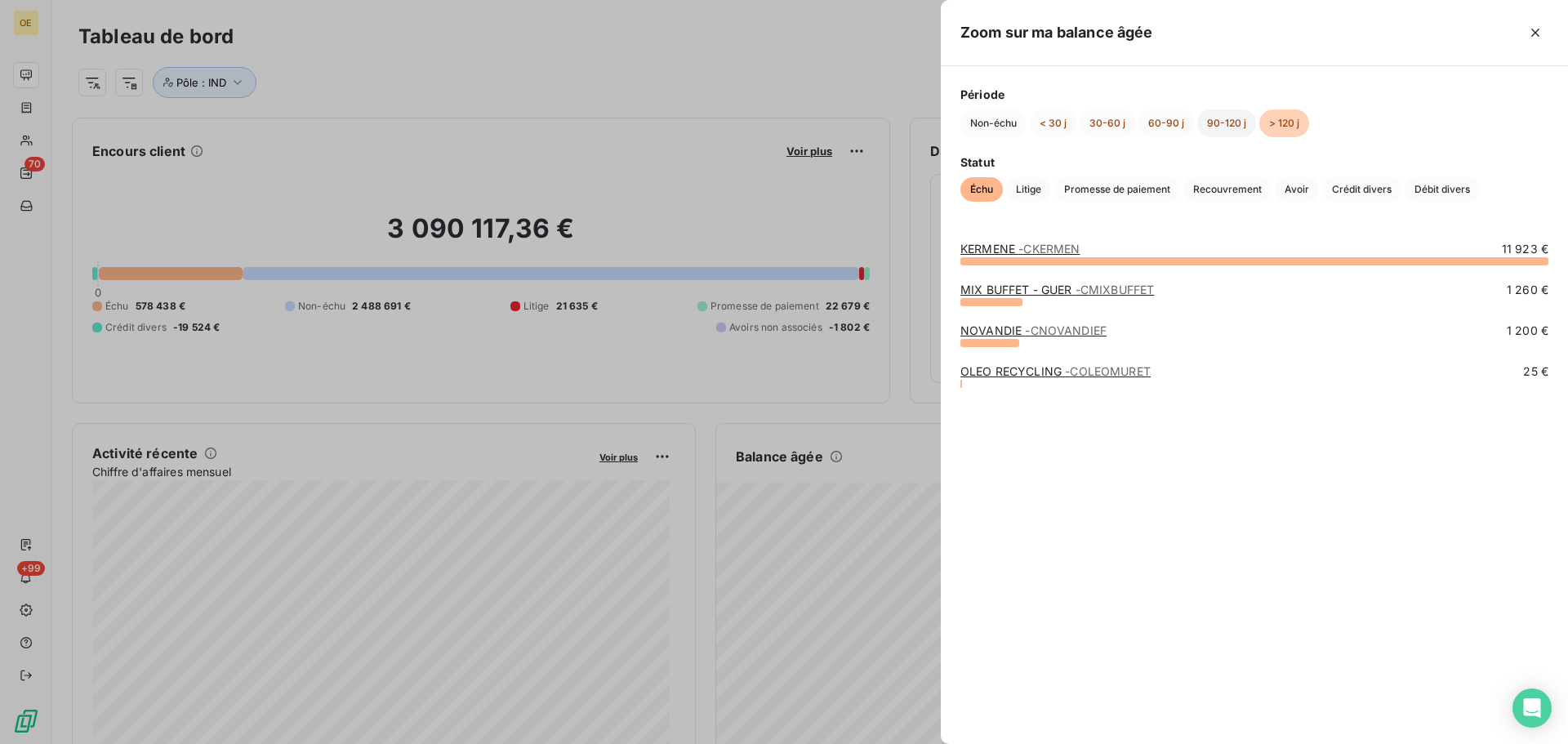
click at [1223, 125] on button "90-120 j" at bounding box center [1226, 123] width 59 height 27
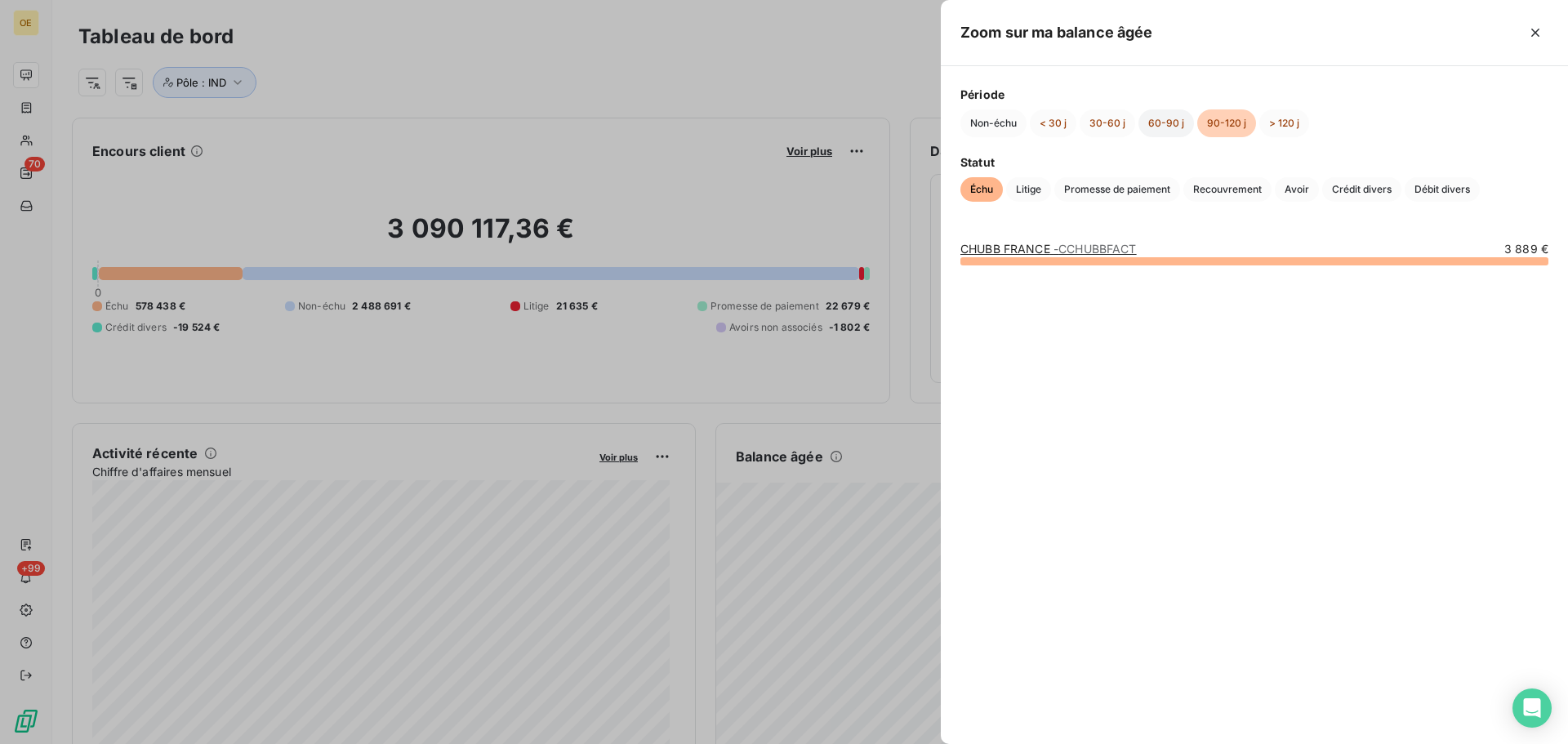
click at [1165, 123] on button "60-90 j" at bounding box center [1166, 123] width 56 height 27
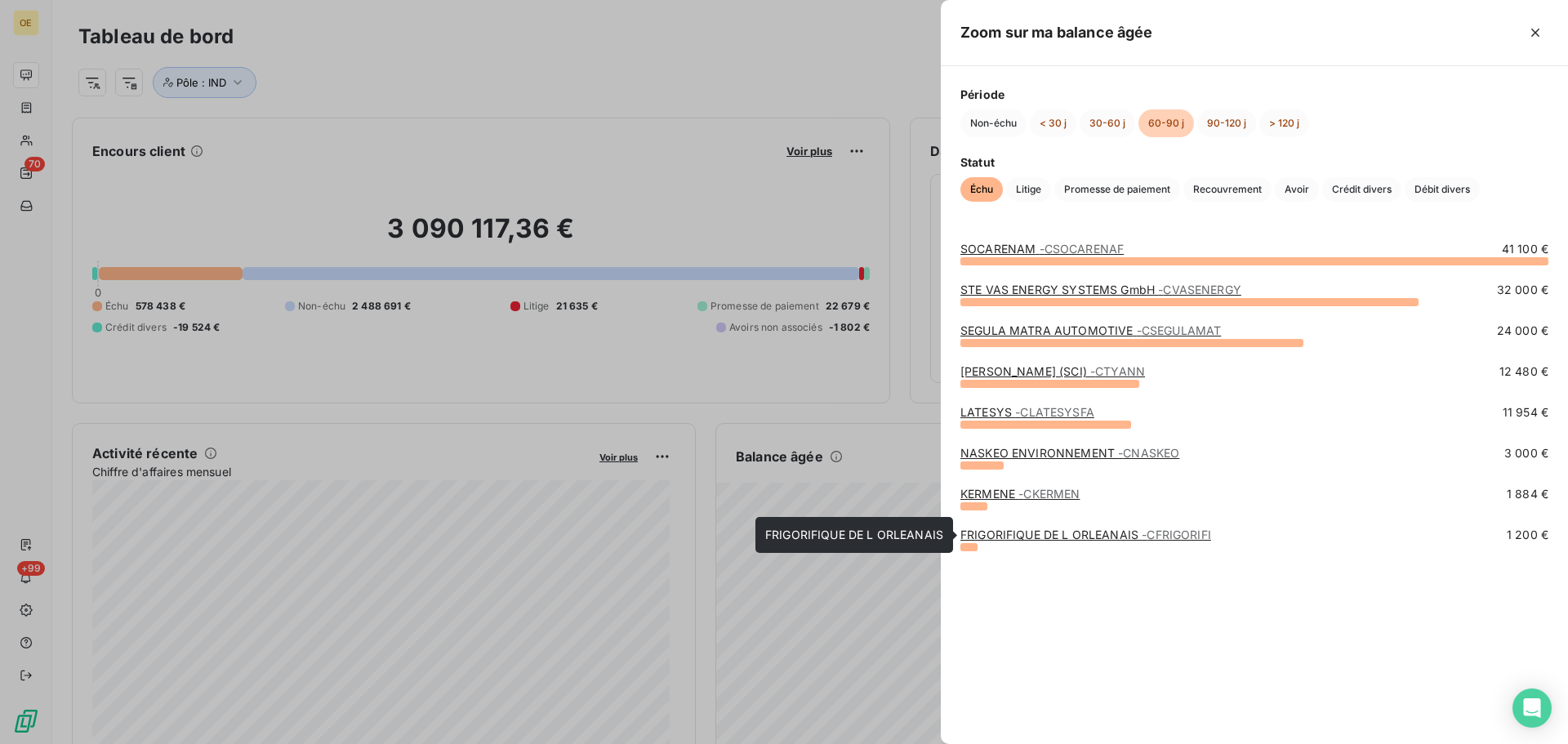
click at [1052, 538] on link "FRIGORIFIQUE DE L ORLEANAIS - CFRIGORIFI" at bounding box center [1085, 534] width 250 height 14
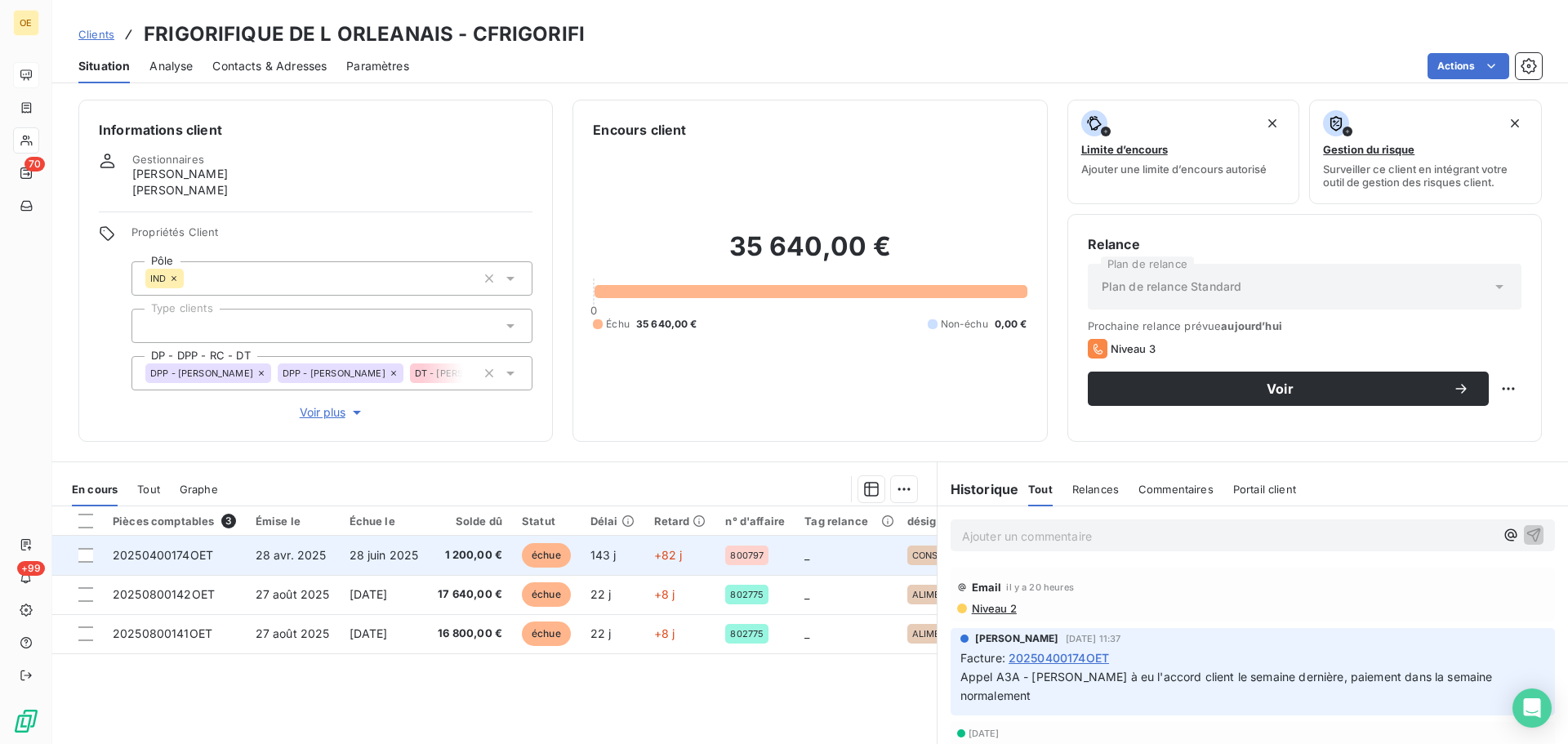
click at [389, 560] on span "28 juin 2025" at bounding box center [384, 554] width 69 height 14
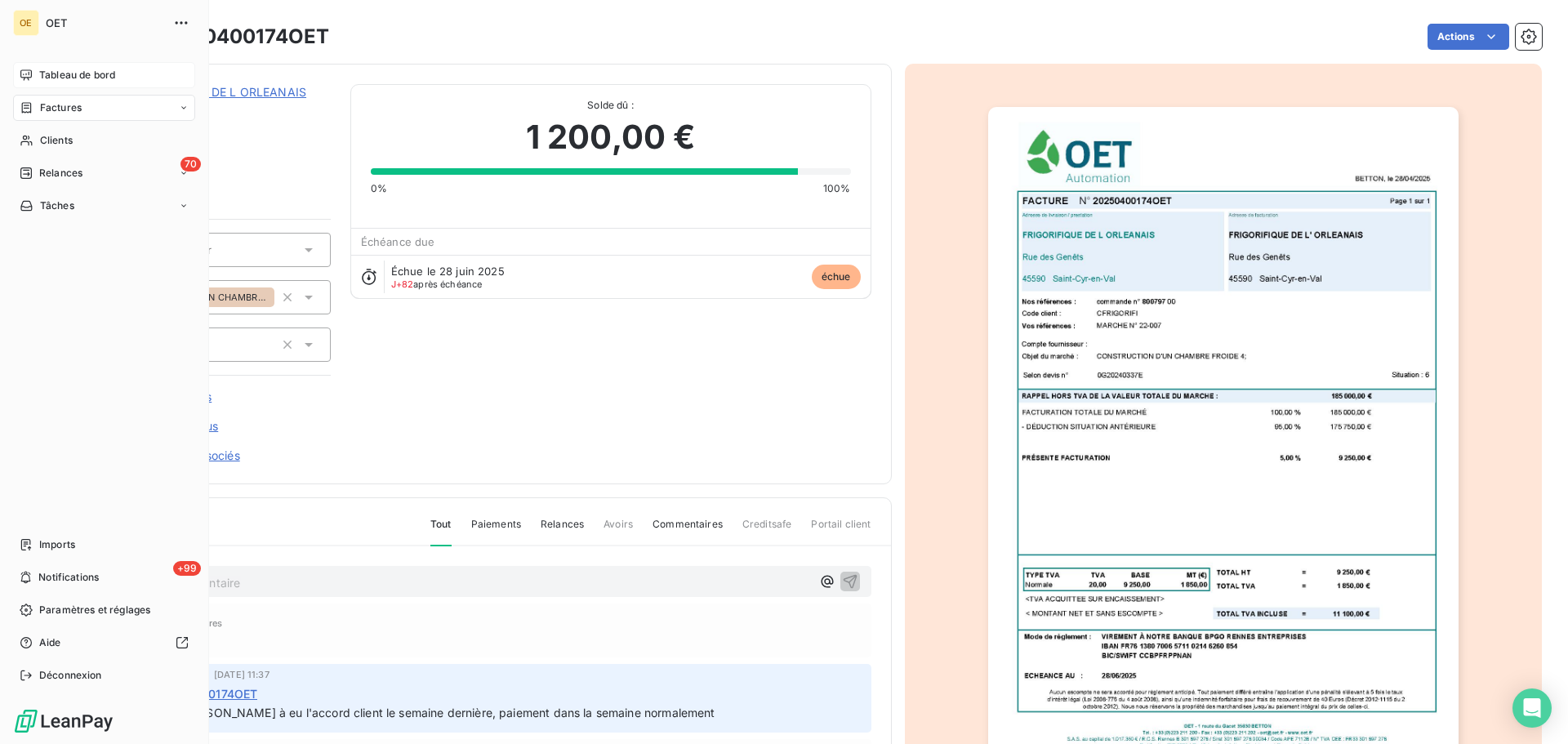
click at [79, 73] on span "Tableau de bord" at bounding box center [77, 74] width 76 height 15
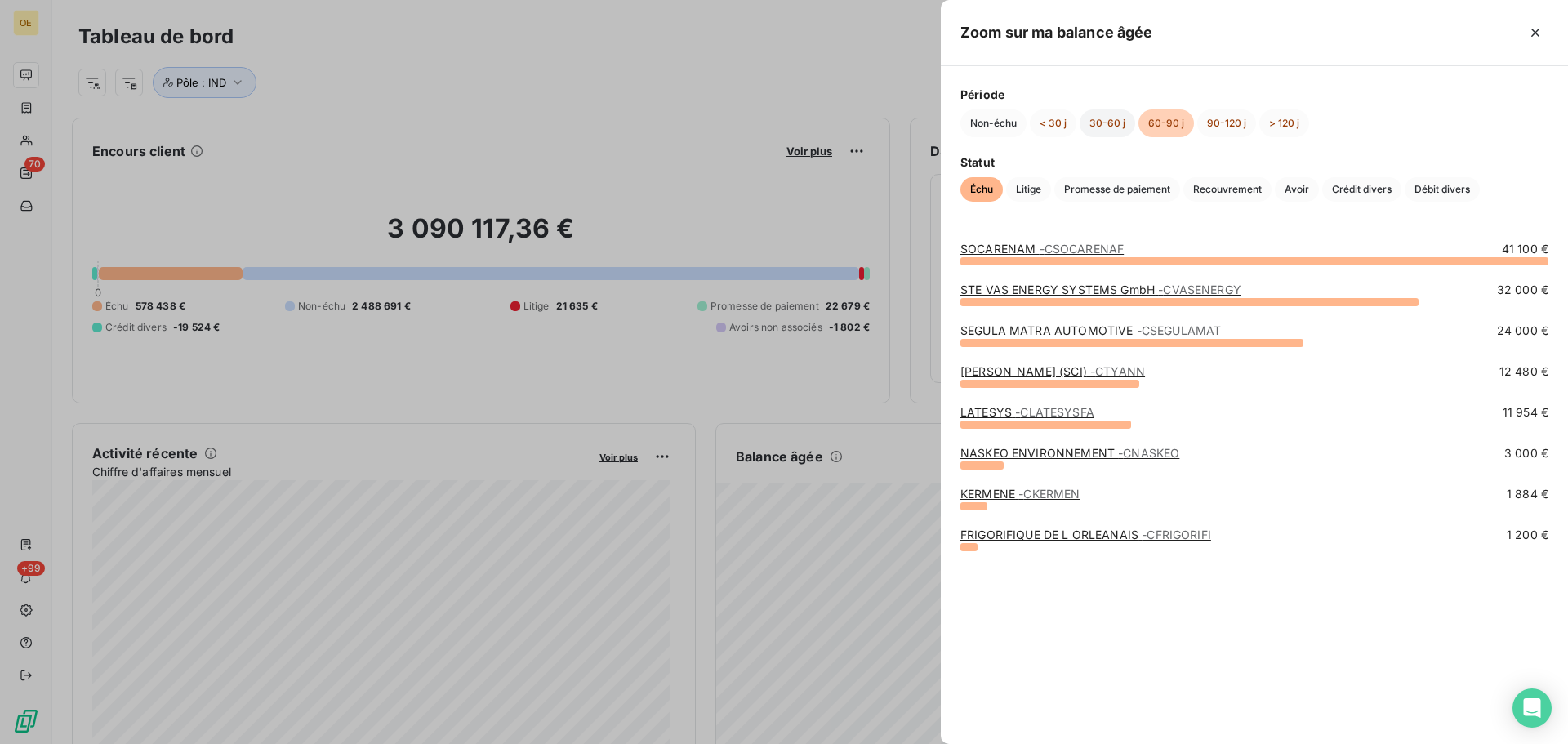
click at [1103, 123] on button "30-60 j" at bounding box center [1107, 123] width 56 height 27
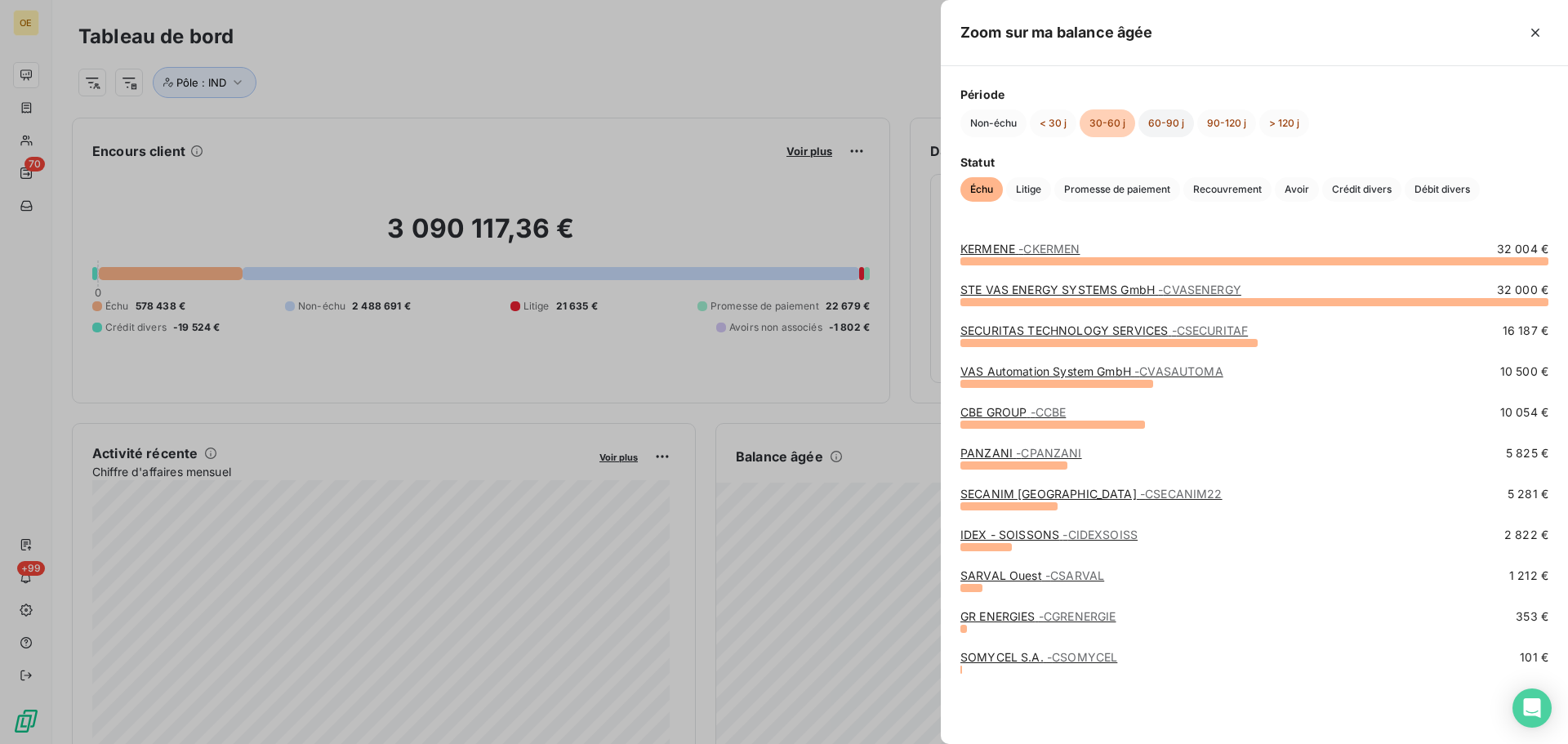
click at [1167, 126] on button "60-90 j" at bounding box center [1166, 123] width 56 height 27
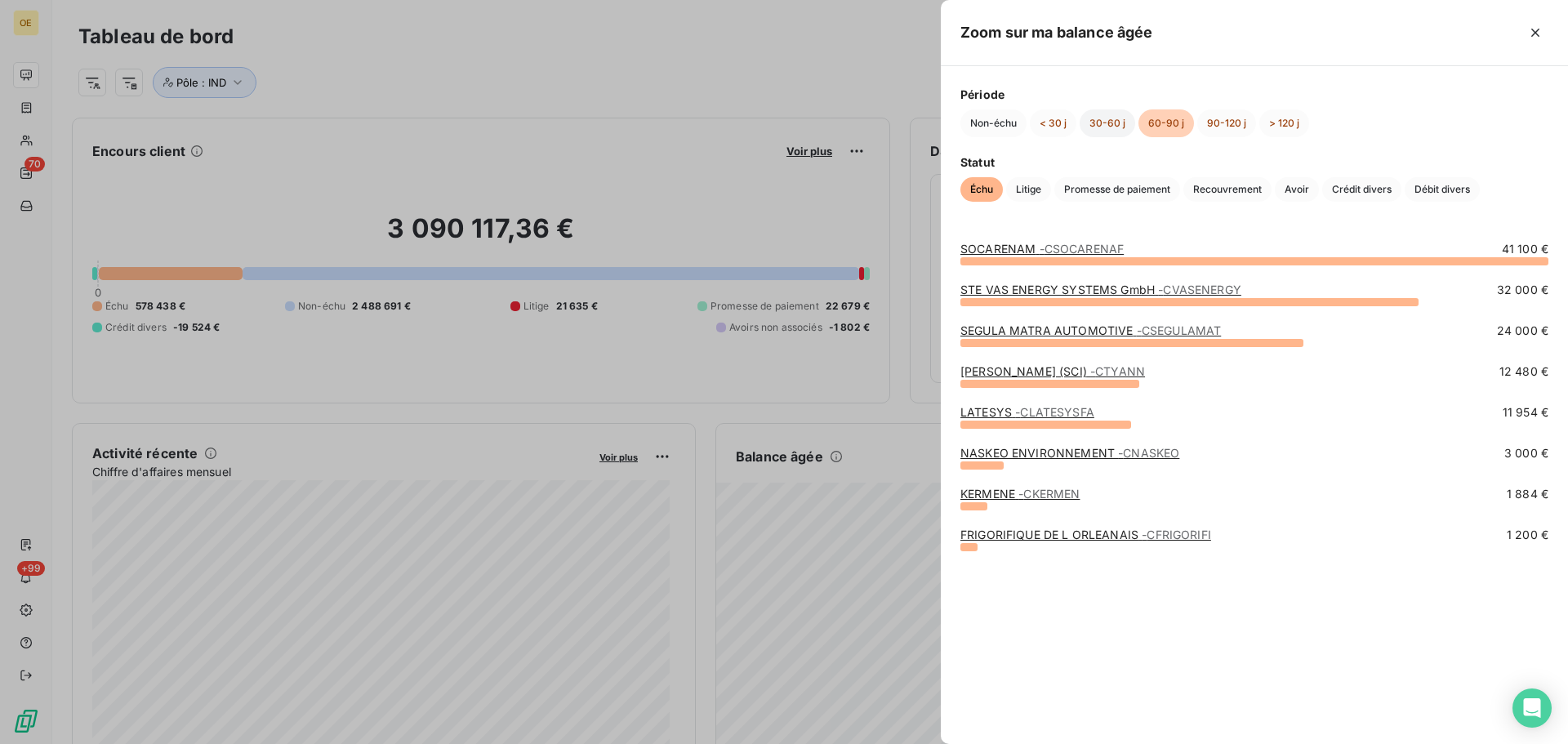
click at [1101, 121] on button "30-60 j" at bounding box center [1107, 123] width 56 height 27
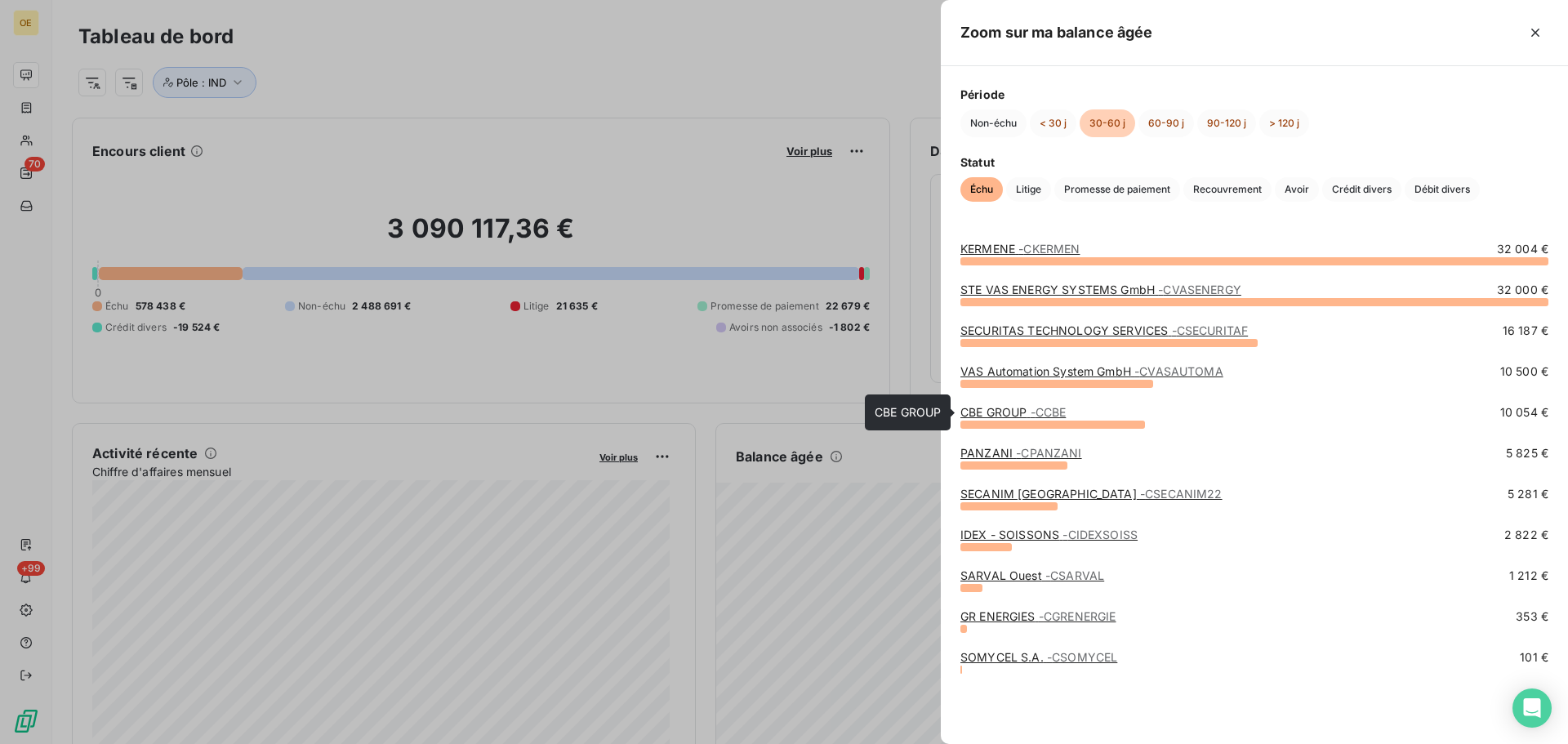
click at [1011, 409] on link "CBE GROUP - CCBE" at bounding box center [1013, 412] width 105 height 14
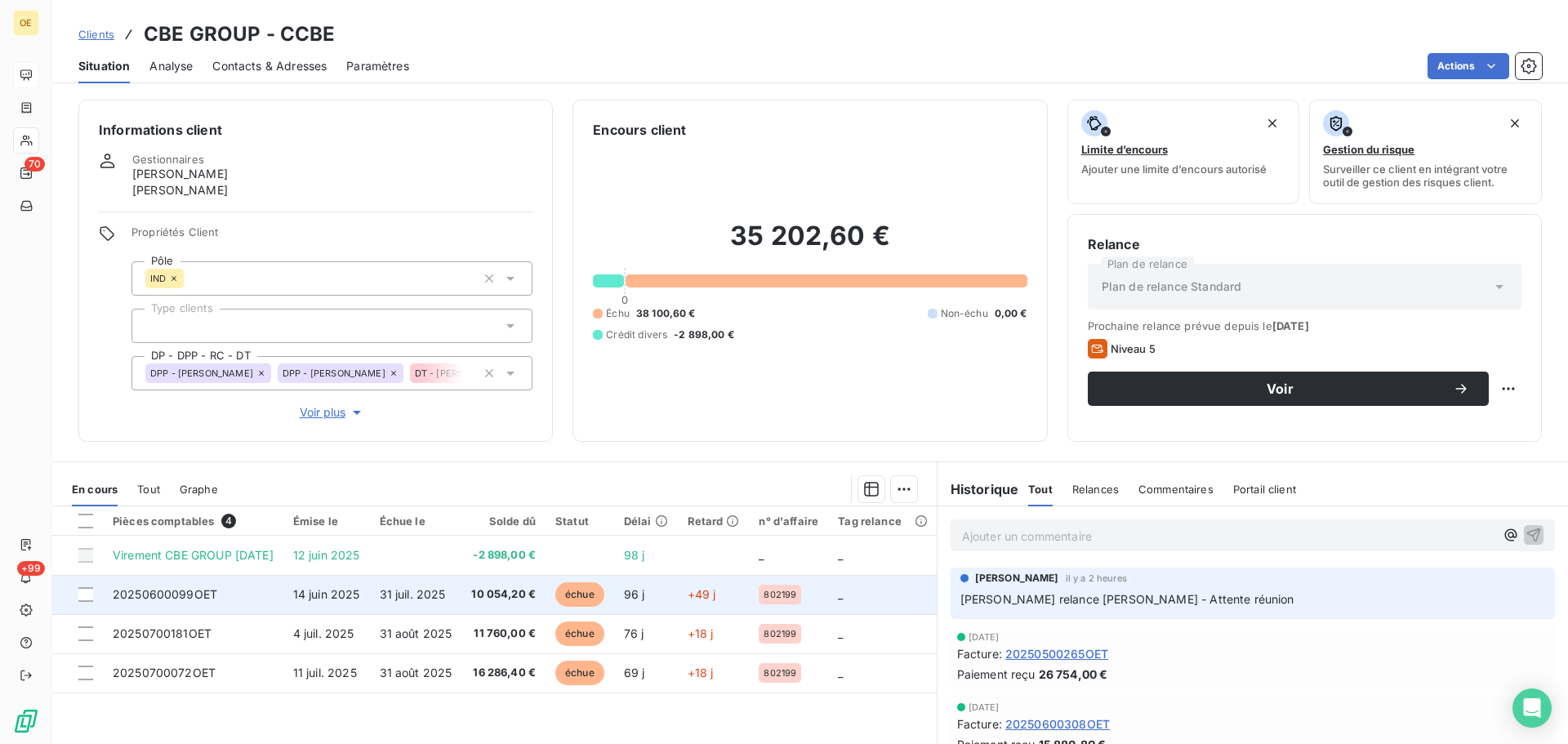
click at [262, 599] on td "20250600099OET" at bounding box center [192, 595] width 180 height 39
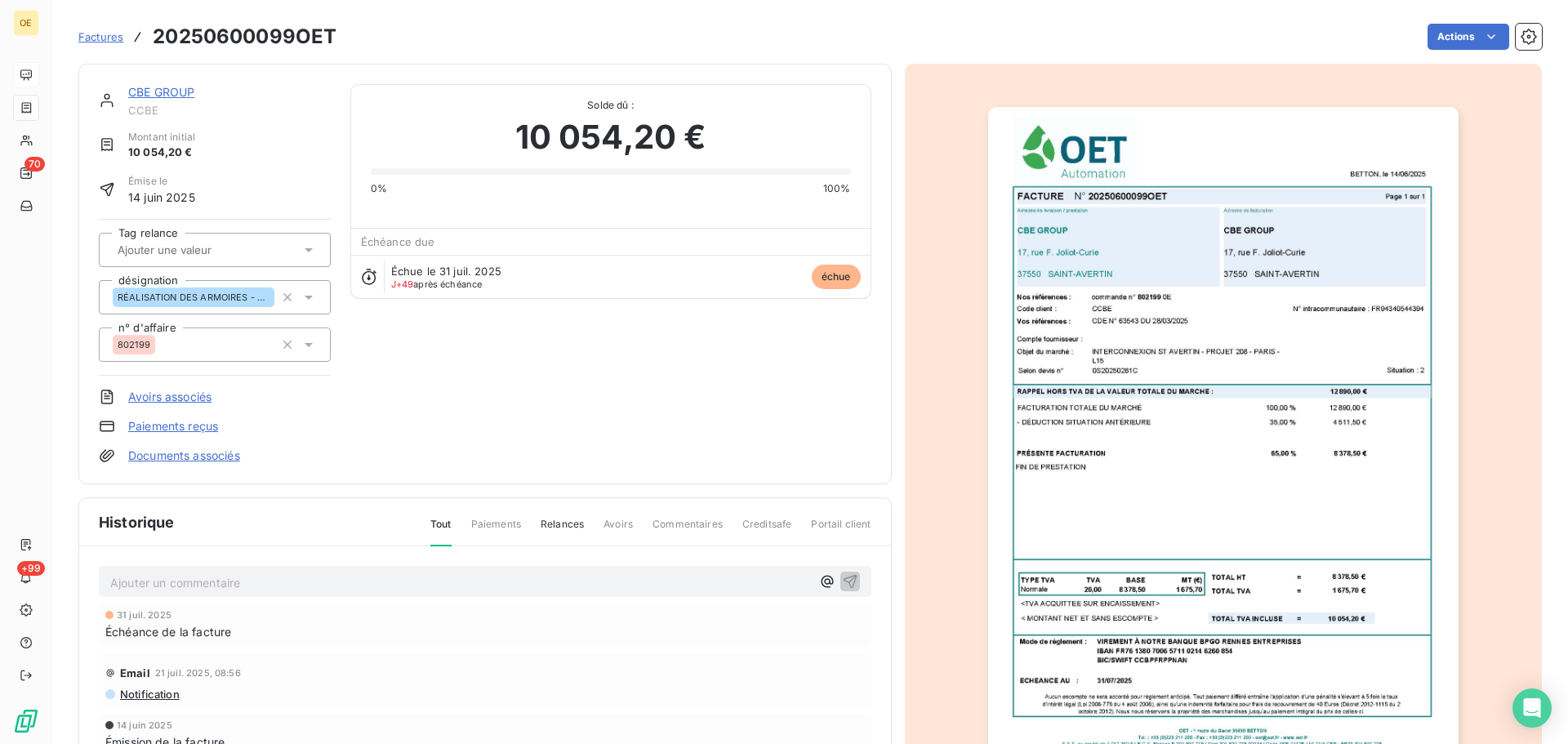
click at [268, 38] on h3 "20250600099OET" at bounding box center [244, 37] width 184 height 29
copy h3 "20250600099OET"
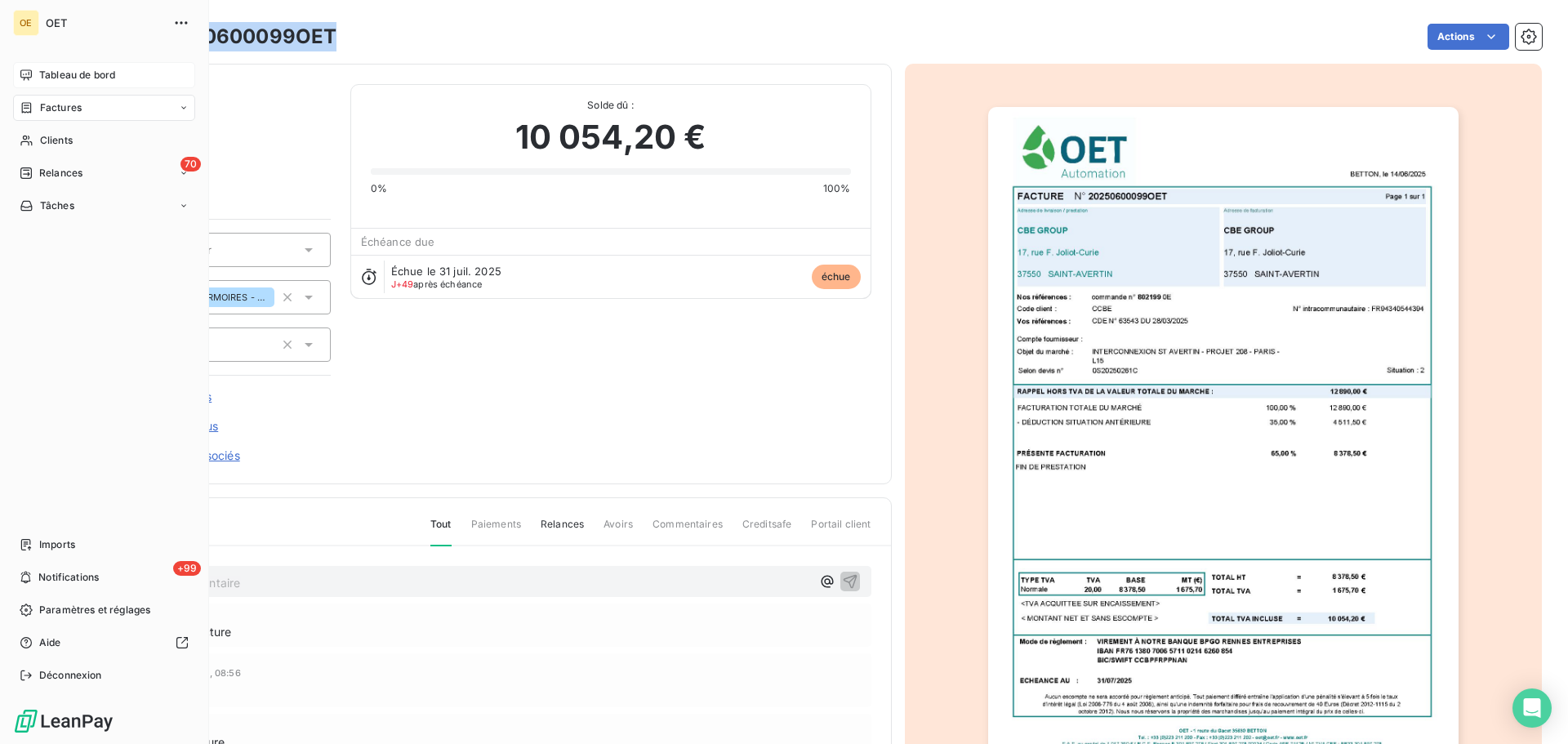
click at [54, 78] on span "Tableau de bord" at bounding box center [77, 74] width 76 height 15
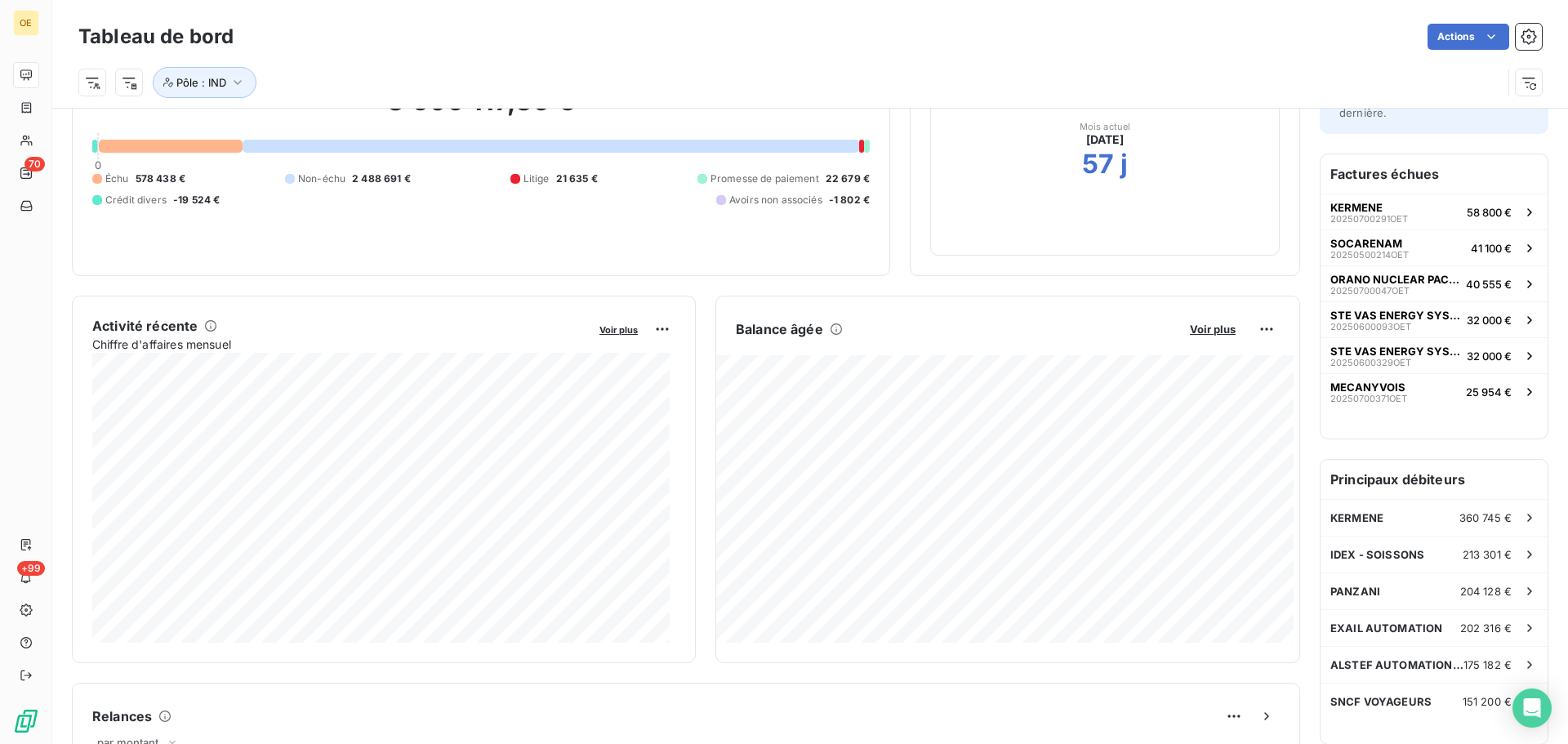
scroll to position [164, 0]
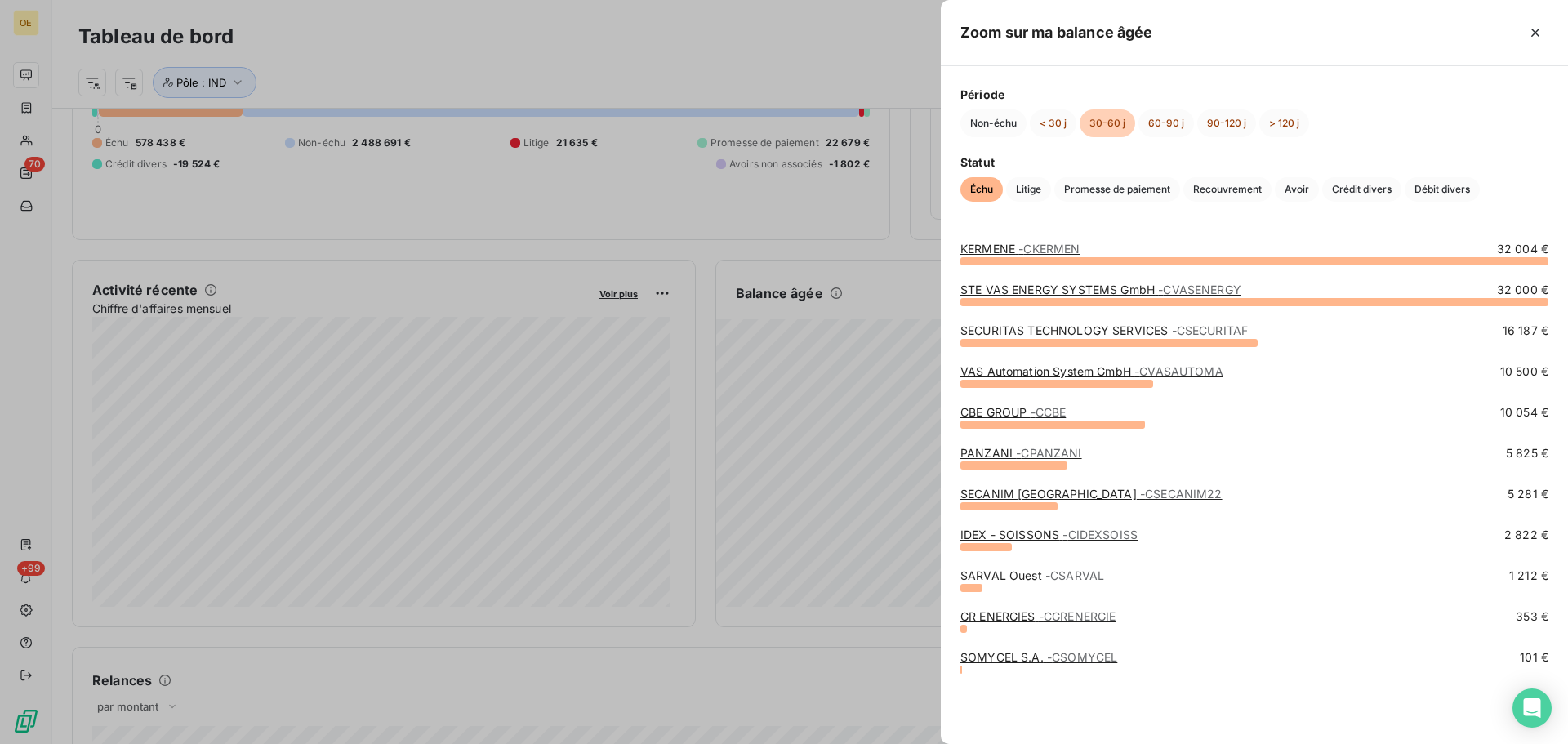
click at [1016, 490] on link "SECANIM BRETAGNE - CSECANIM22" at bounding box center [1091, 494] width 262 height 14
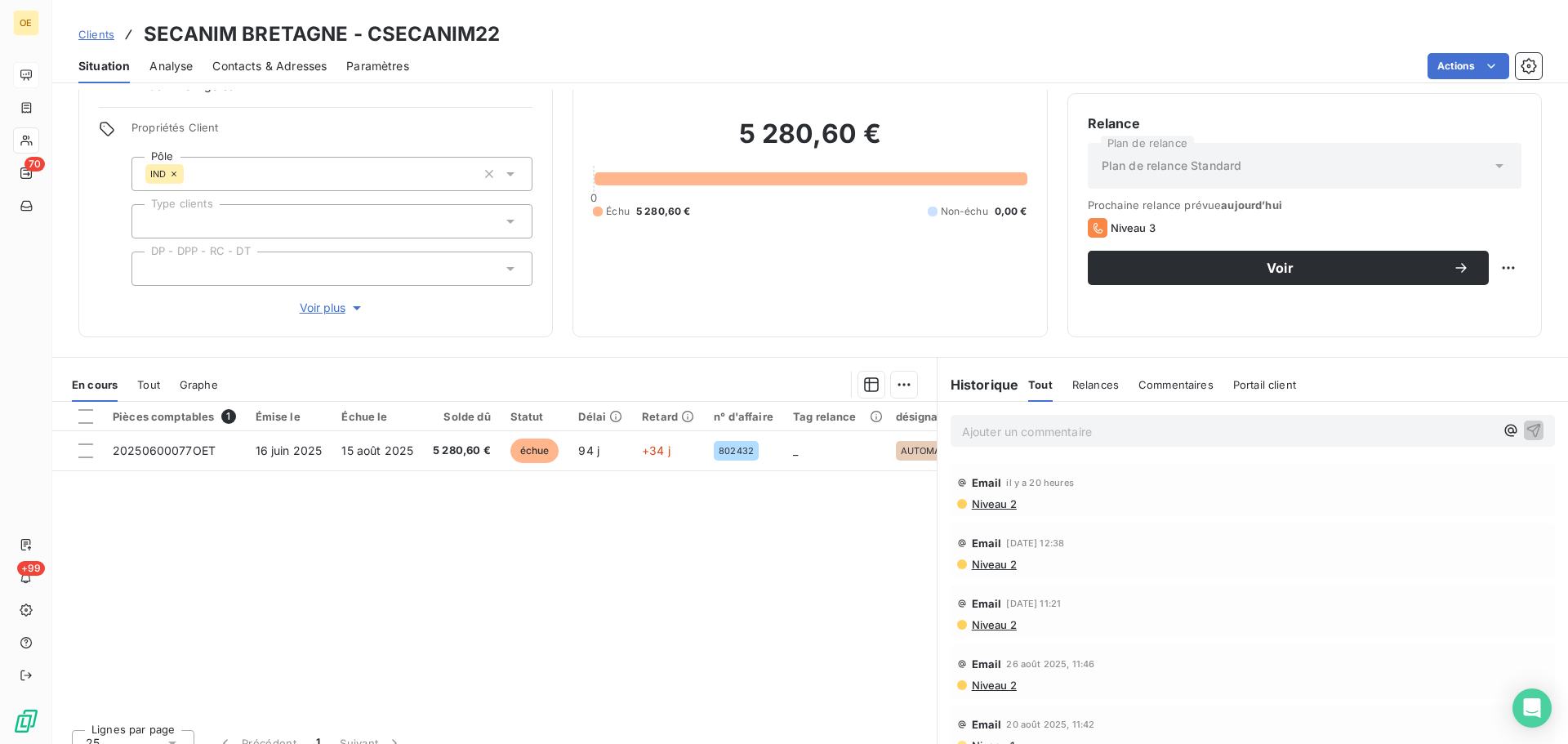
scroll to position [142, 0]
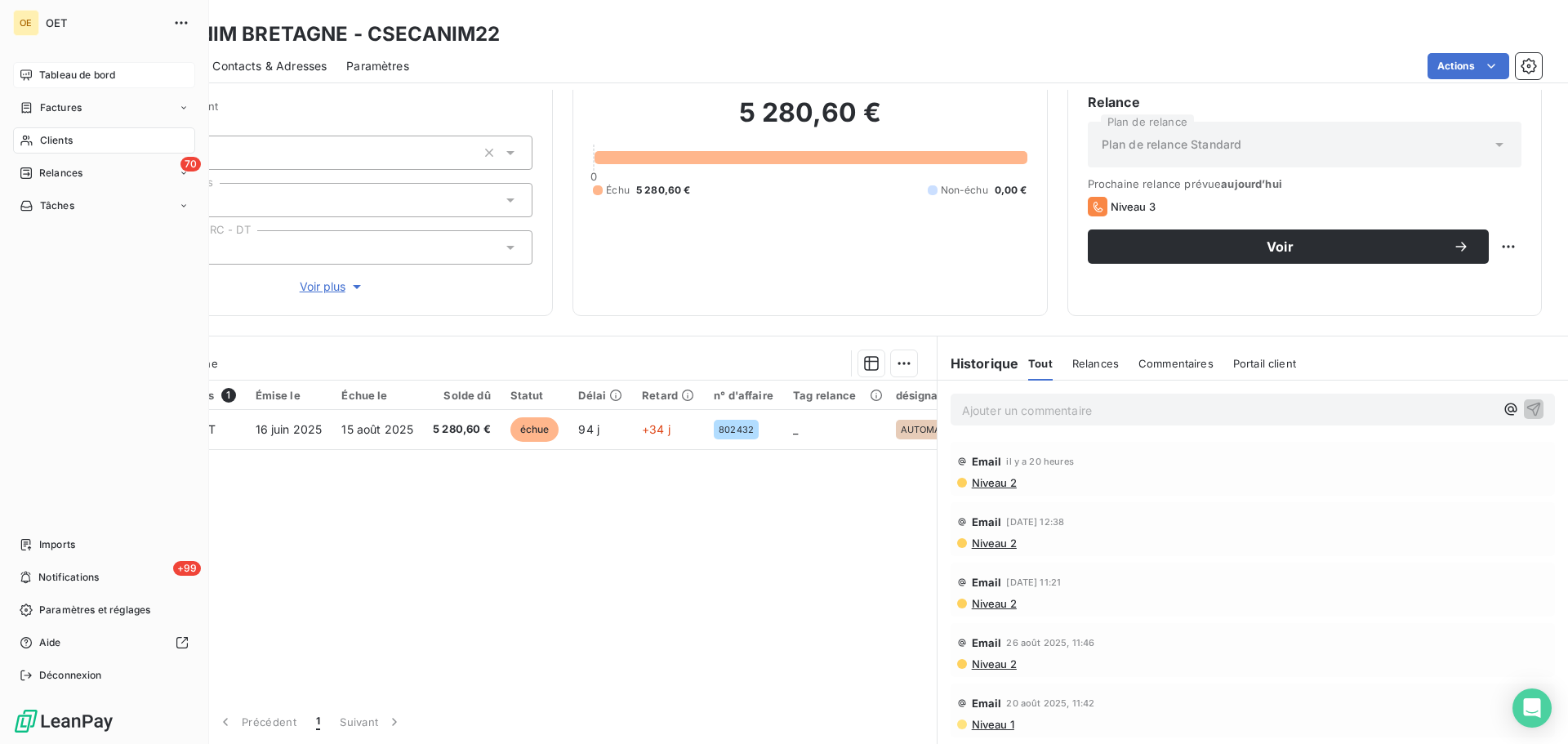
click at [82, 77] on span "Tableau de bord" at bounding box center [77, 74] width 76 height 15
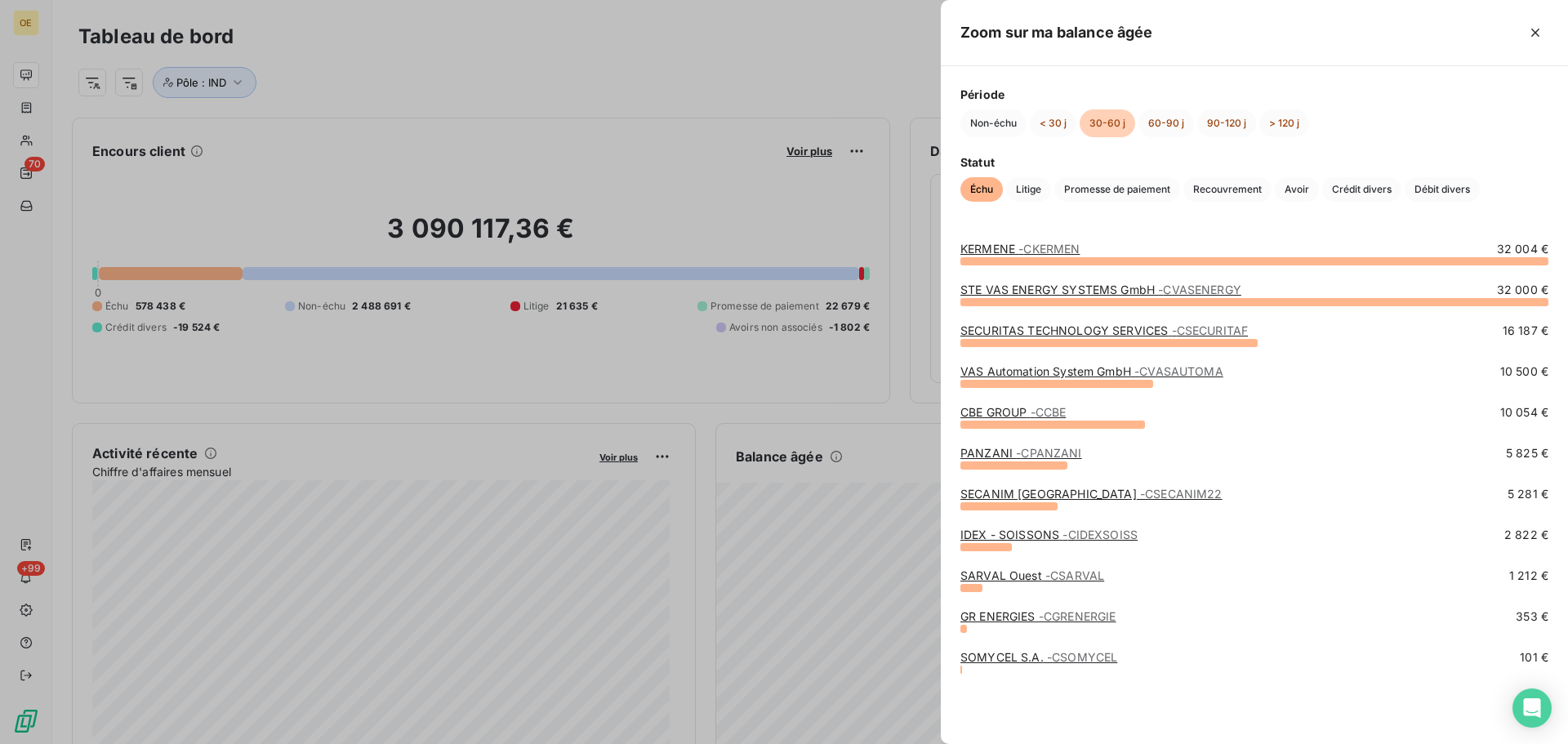
click at [1009, 532] on link "IDEX - SOISSONS - CIDEXSOISS" at bounding box center [1048, 534] width 177 height 14
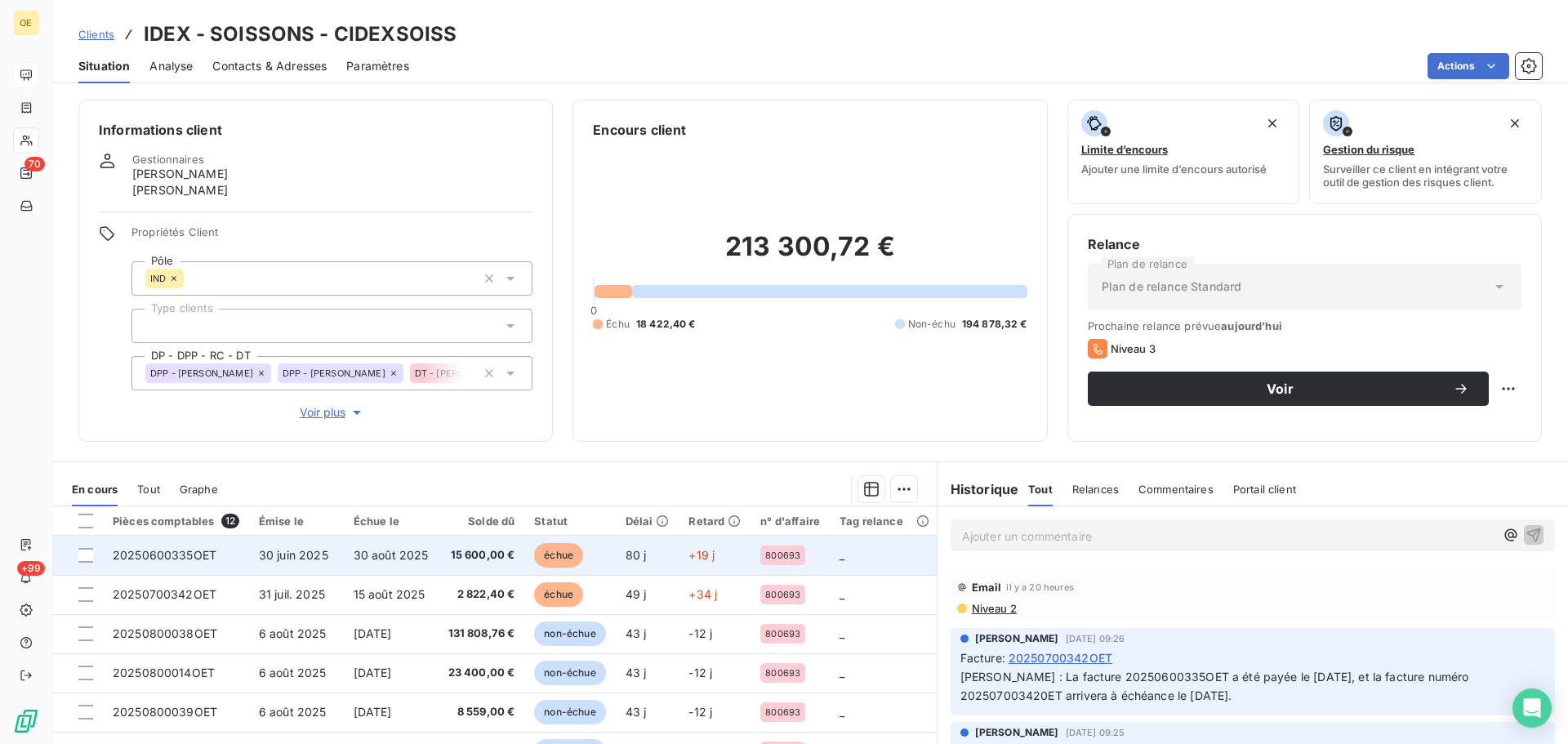
click at [344, 562] on td "30 août 2025" at bounding box center [391, 555] width 95 height 39
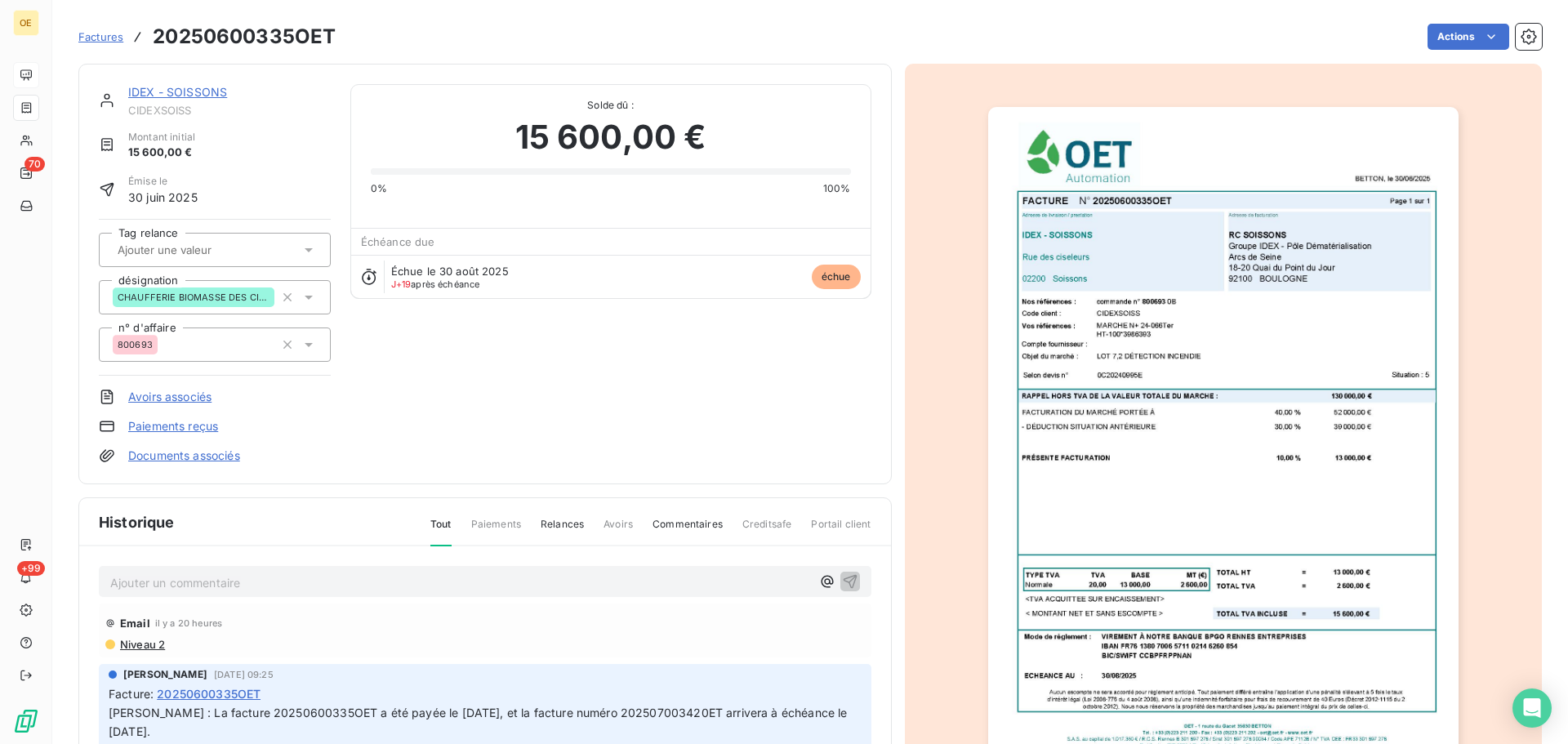
click at [191, 583] on p "Ajouter un commentaire ﻿" at bounding box center [461, 583] width 701 height 21
click at [344, 714] on span "[PERSON_NAME] : La facture 20250600335OET a été payée le [DATE], et la facture …" at bounding box center [479, 722] width 743 height 32
copy span "20250600335OET"
click at [245, 584] on p "Ajouter un commentaire ﻿" at bounding box center [461, 583] width 701 height 21
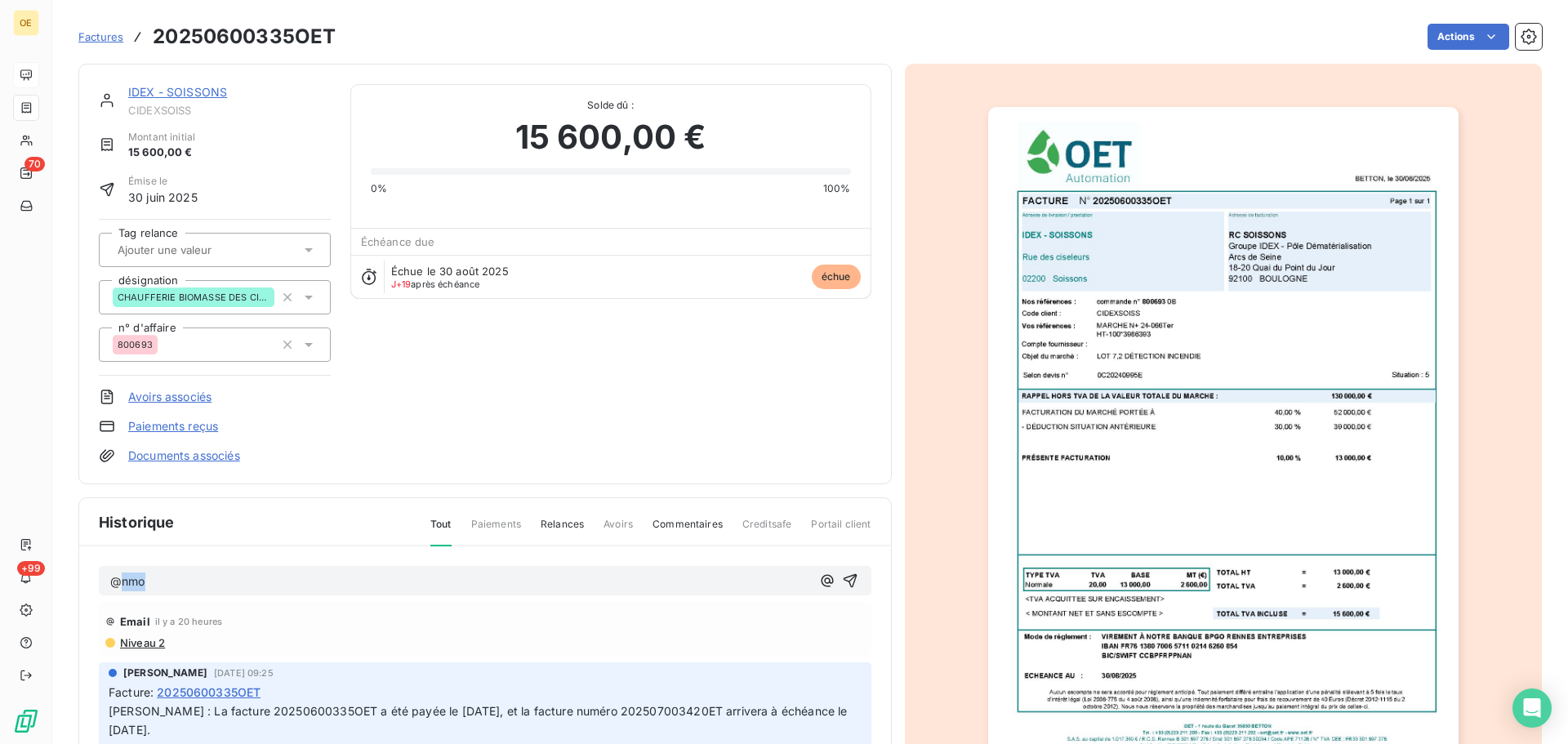
drag, startPoint x: 121, startPoint y: 583, endPoint x: 202, endPoint y: 577, distance: 81.2
click at [202, 577] on p "@nmo" at bounding box center [461, 582] width 701 height 19
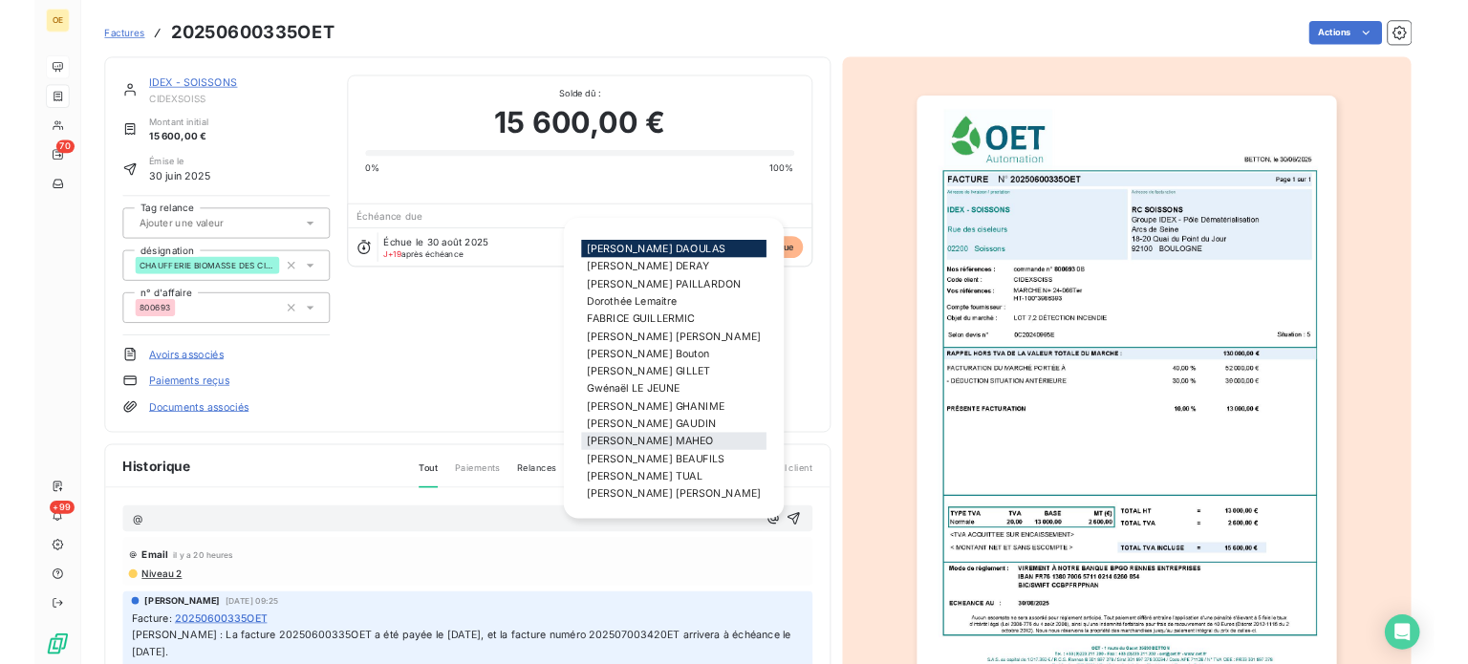
scroll to position [96, 0]
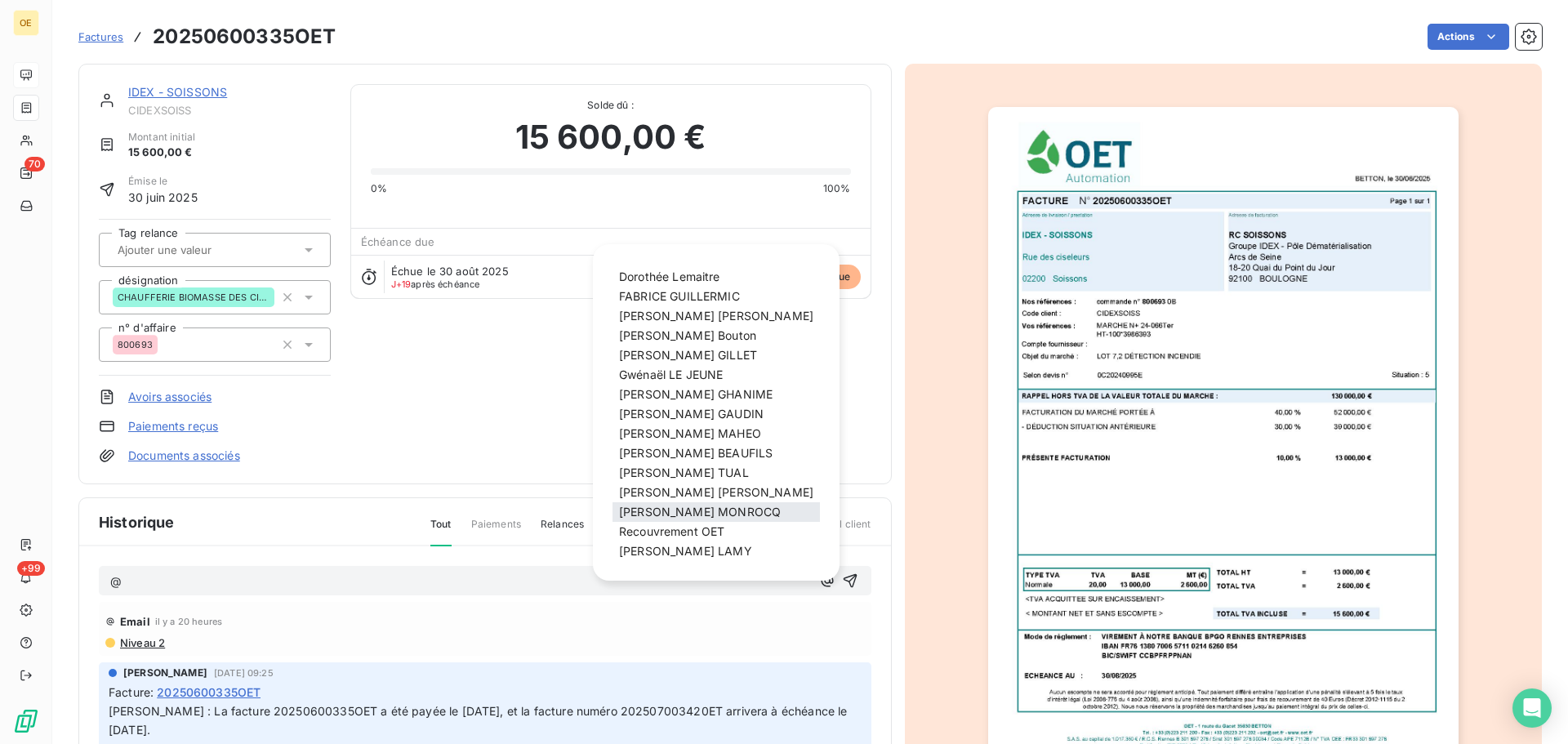
click at [696, 508] on span "[PERSON_NAME]" at bounding box center [700, 512] width 161 height 14
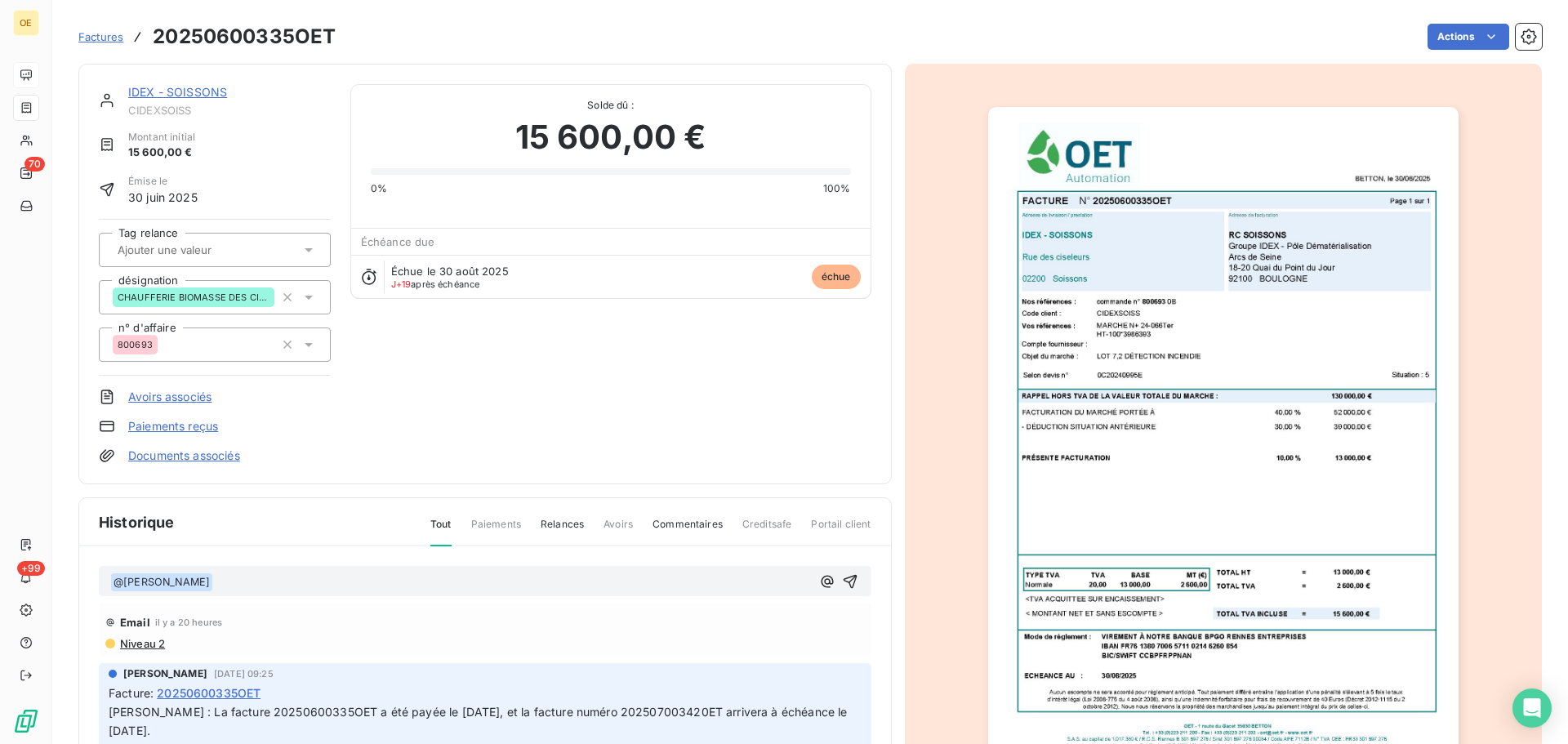
click at [264, 590] on p "﻿ @ [PERSON_NAME] ﻿ ﻿" at bounding box center [461, 582] width 701 height 20
click at [261, 581] on p "﻿ @ [PERSON_NAME] ﻿ ﻿" at bounding box center [461, 582] width 701 height 20
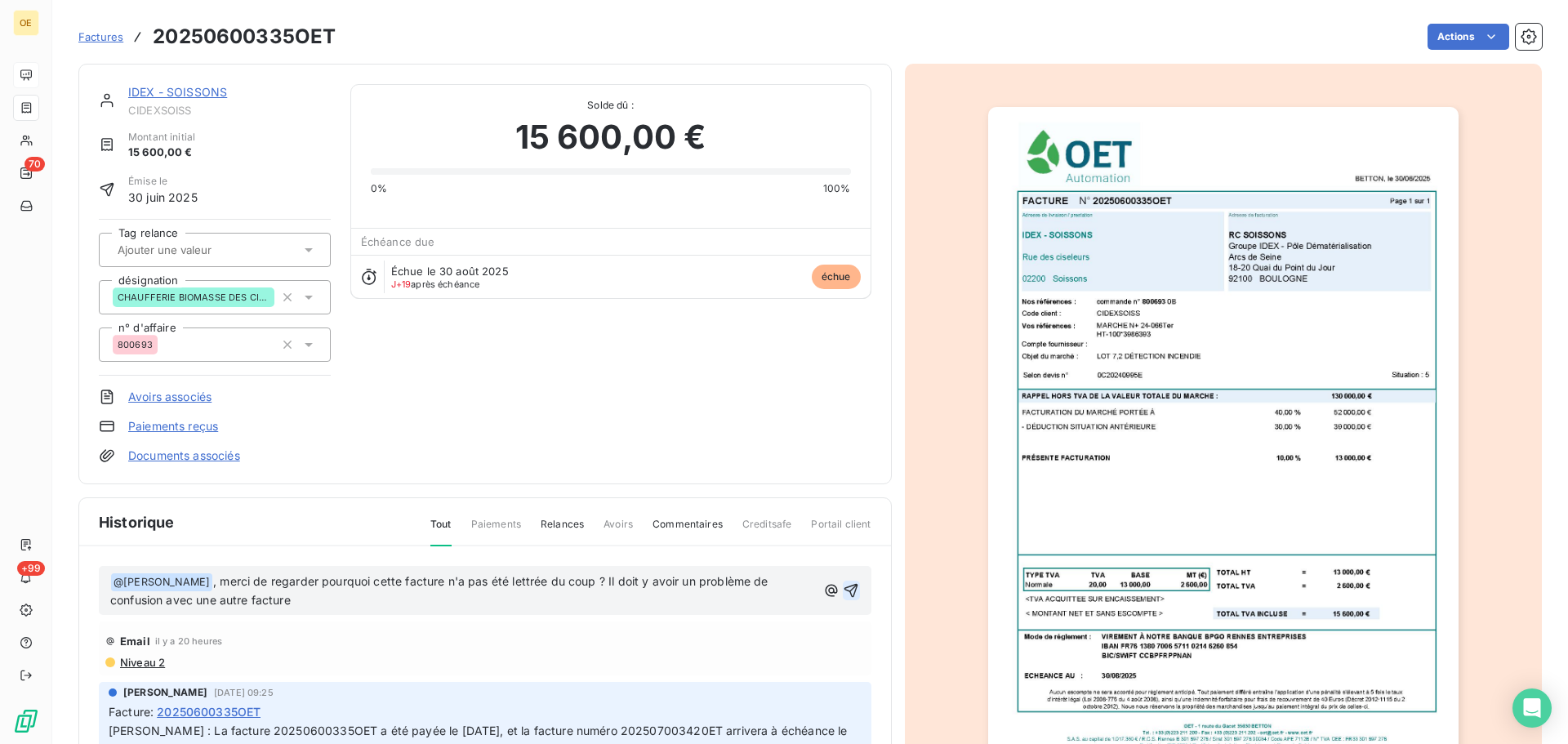
click at [843, 595] on icon "button" at bounding box center [850, 590] width 16 height 16
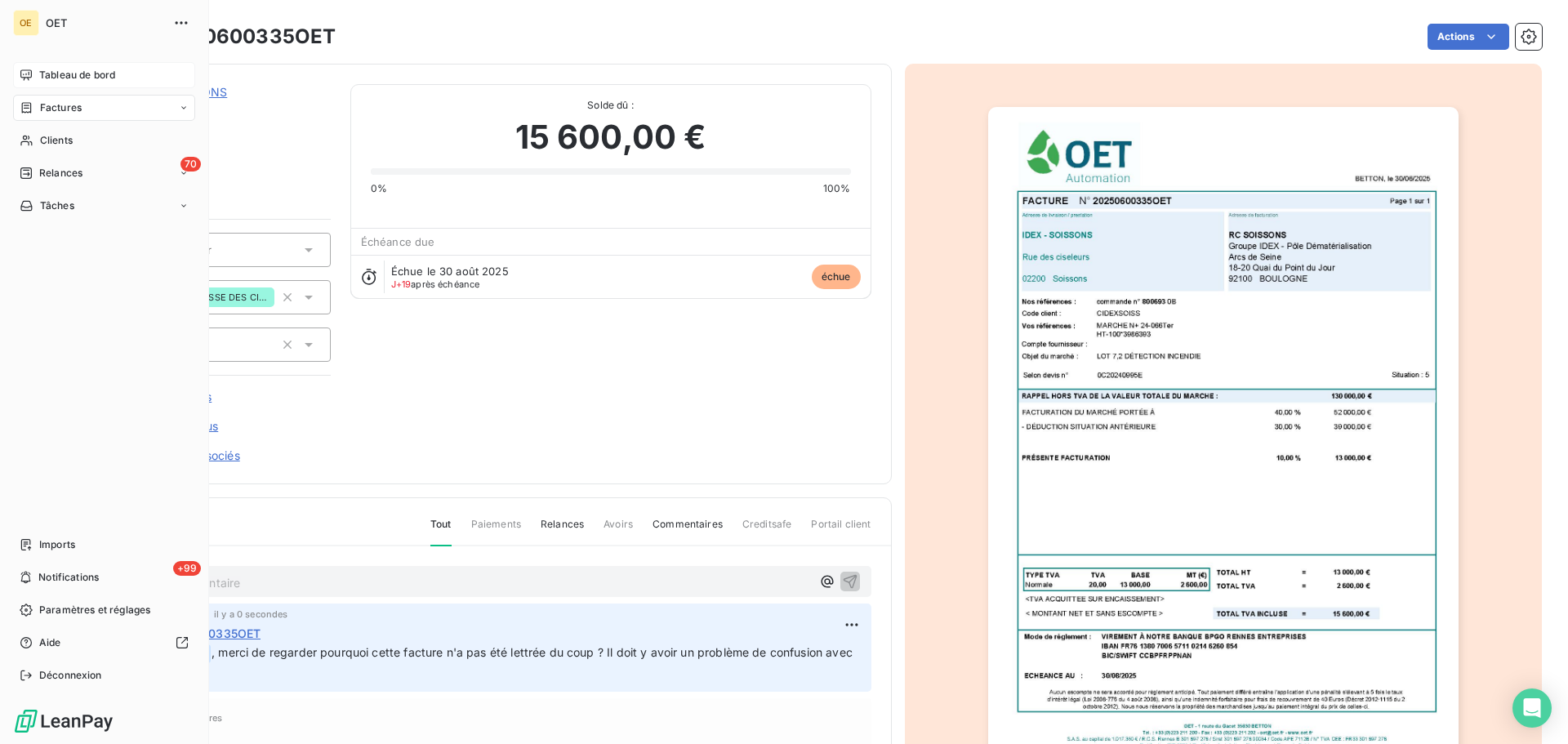
click at [67, 68] on span "Tableau de bord" at bounding box center [77, 74] width 76 height 15
